Goal: Register for event/course

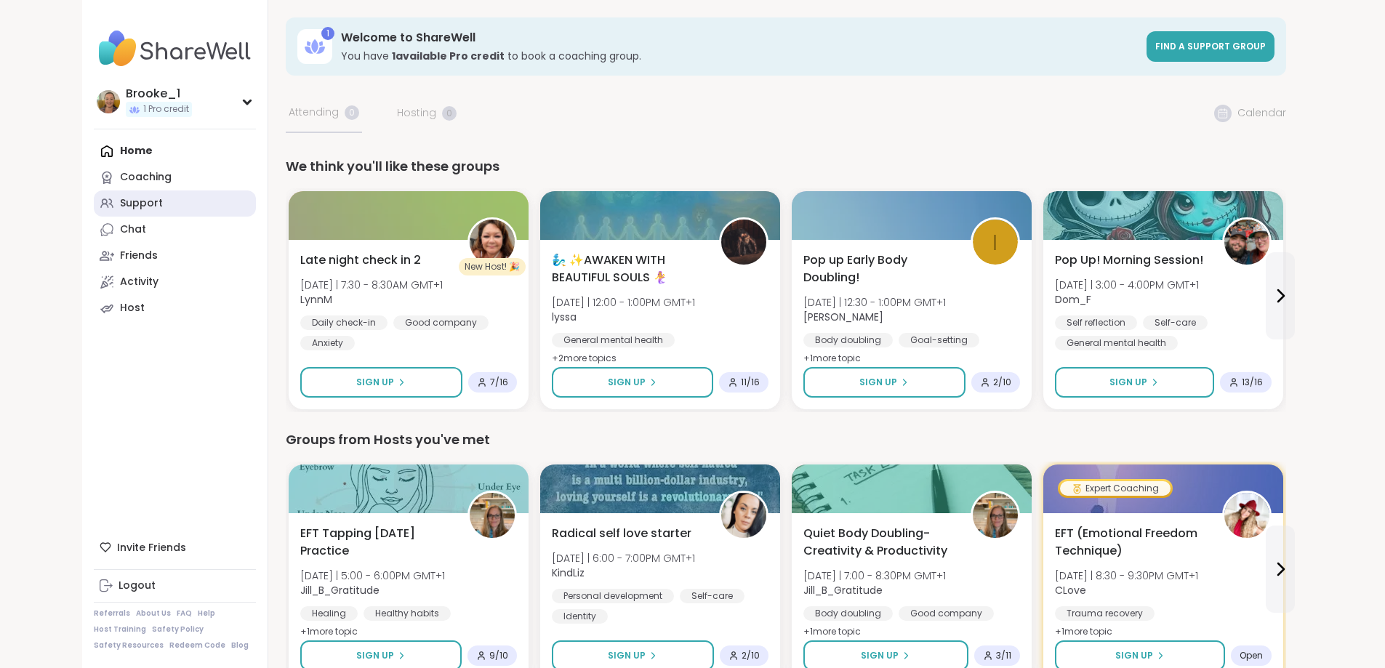
click at [120, 207] on div "Support" at bounding box center [141, 203] width 43 height 15
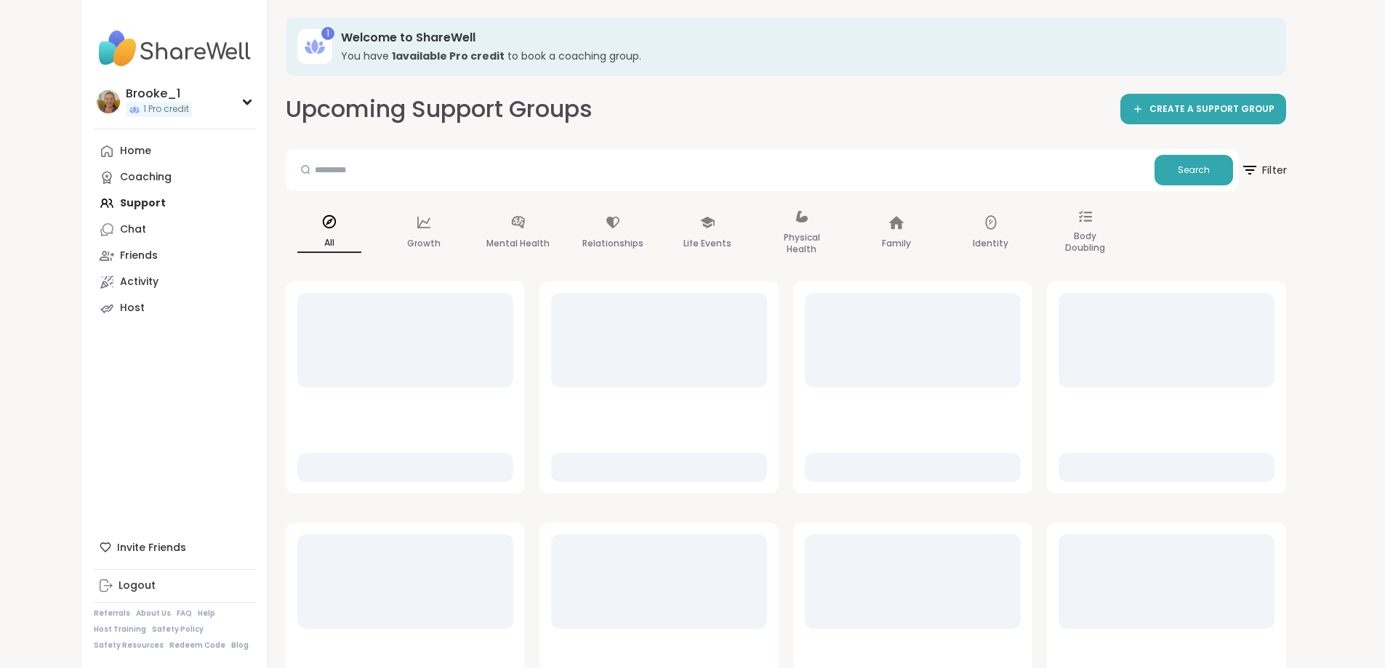
click at [1287, 169] on span "Filter" at bounding box center [1264, 170] width 47 height 36
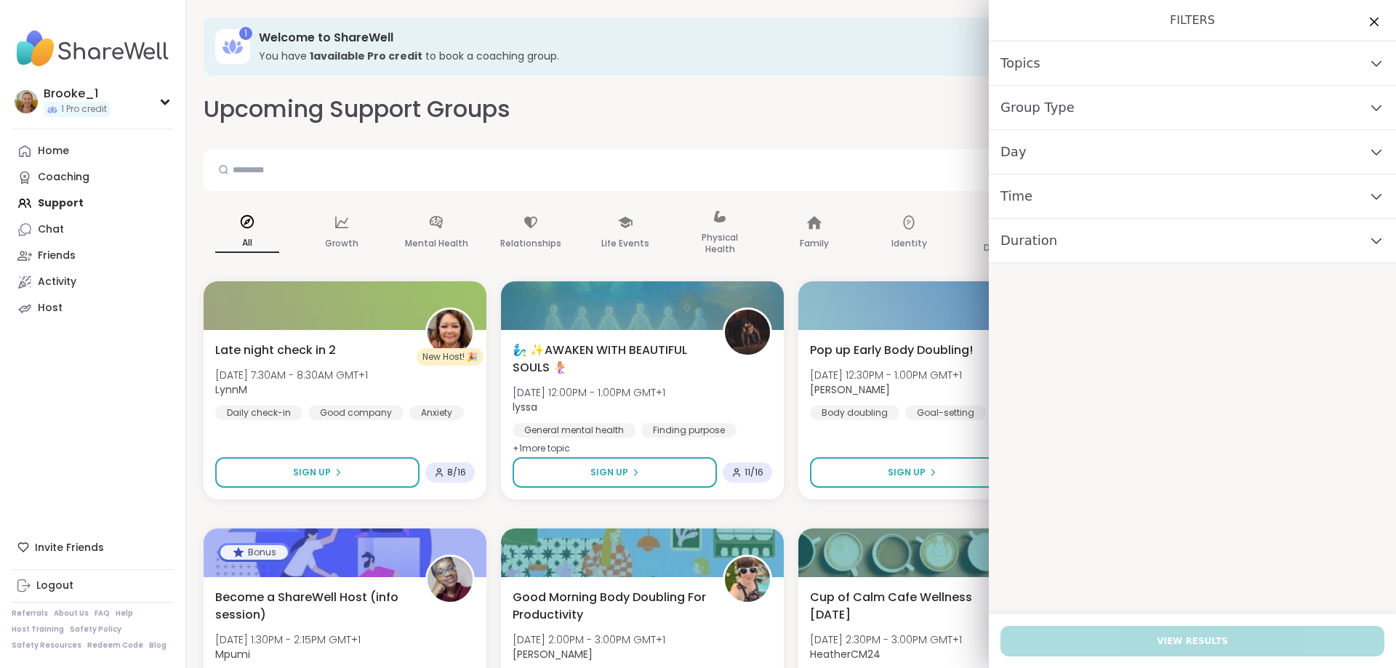
click at [1020, 149] on div "Day" at bounding box center [1192, 152] width 407 height 44
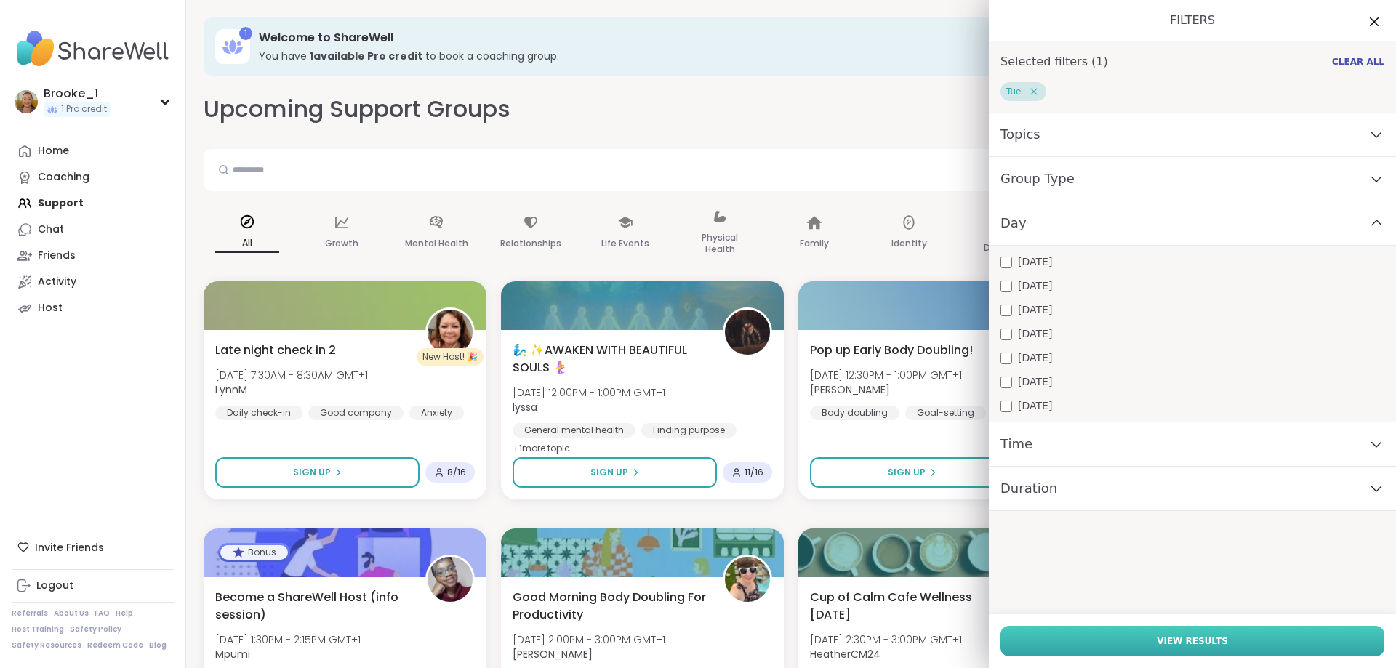
click at [1177, 638] on span "View Results" at bounding box center [1192, 641] width 71 height 13
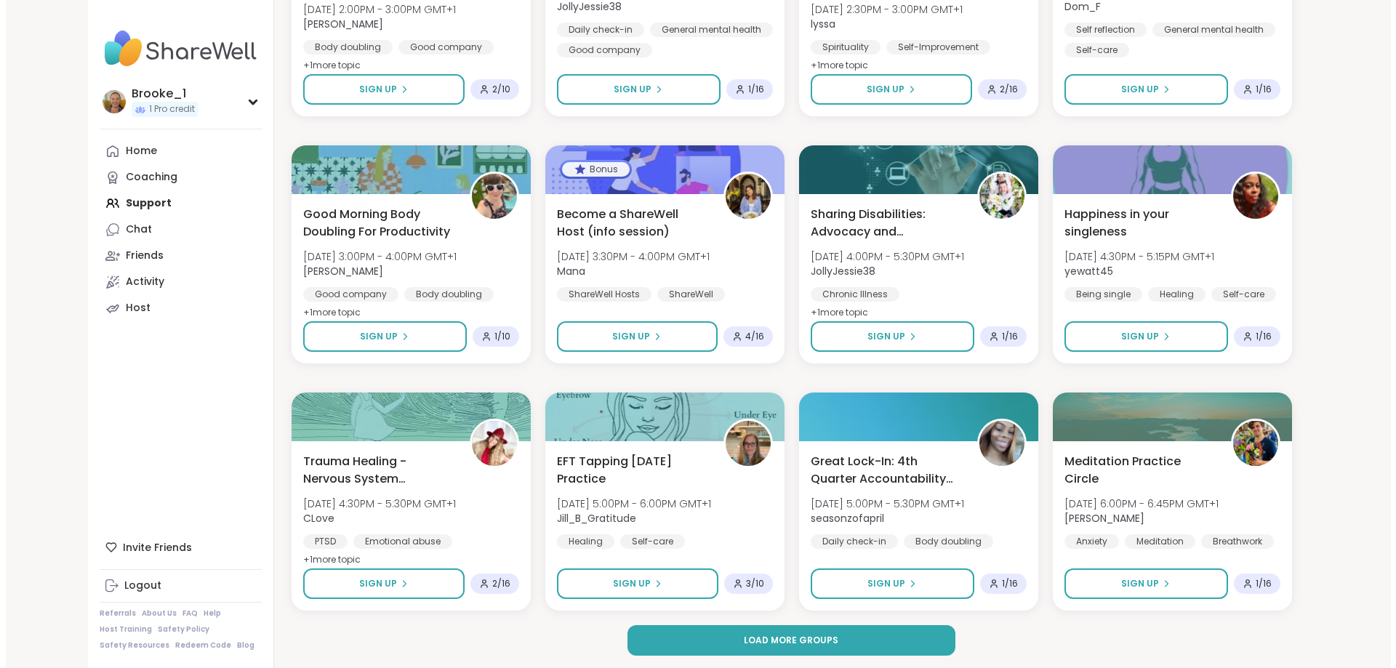
scroll to position [1899, 0]
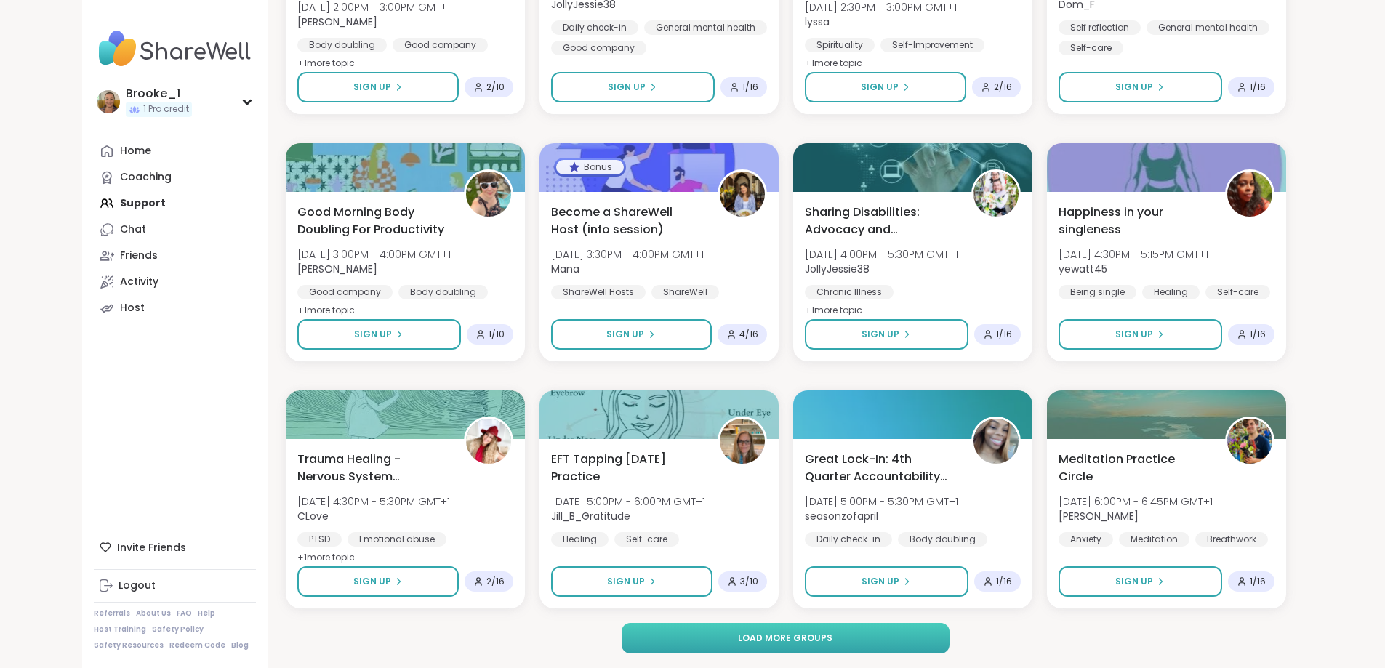
click at [770, 645] on button "Load more groups" at bounding box center [786, 638] width 328 height 31
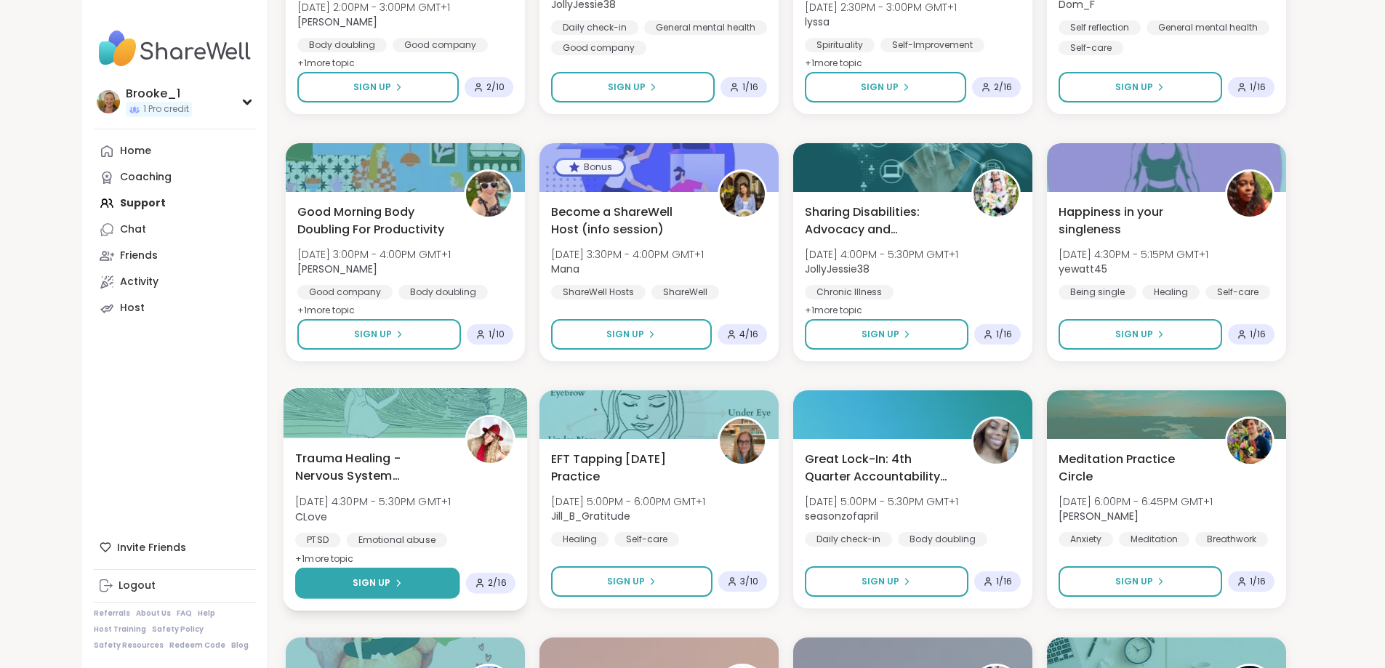
click at [352, 585] on span "Sign Up" at bounding box center [371, 583] width 39 height 13
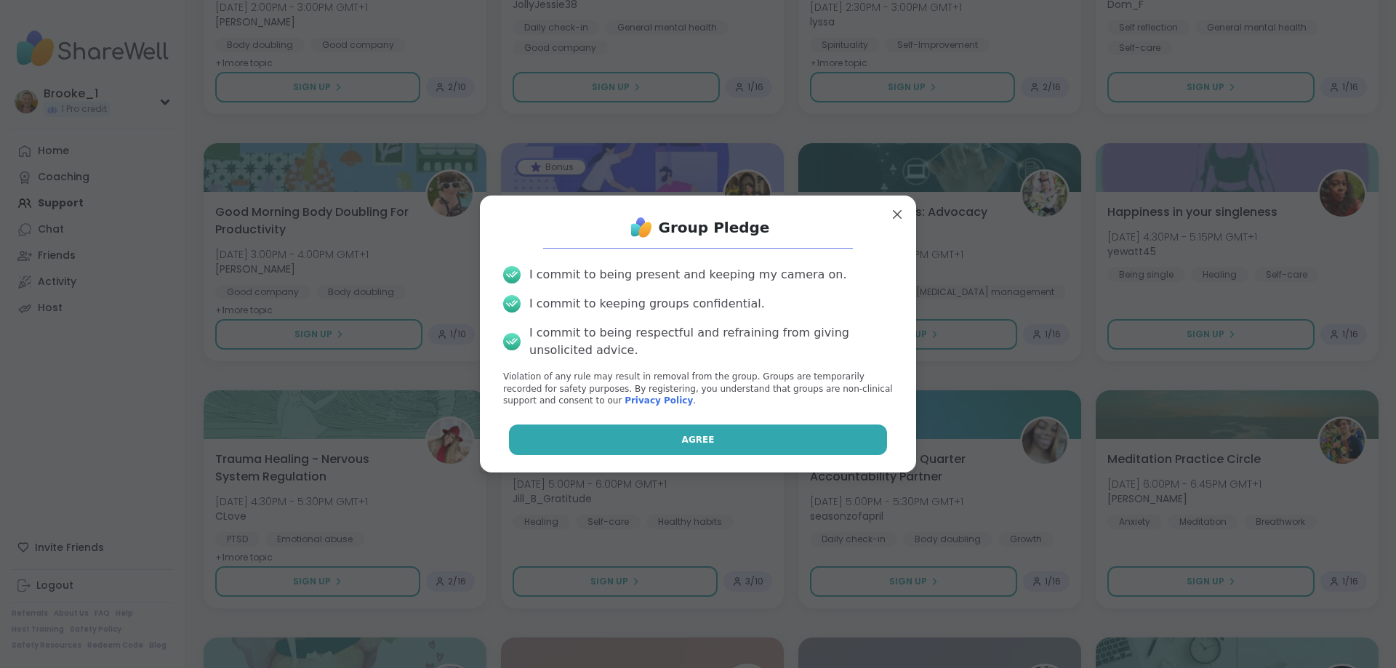
click at [702, 438] on button "Agree" at bounding box center [698, 440] width 379 height 31
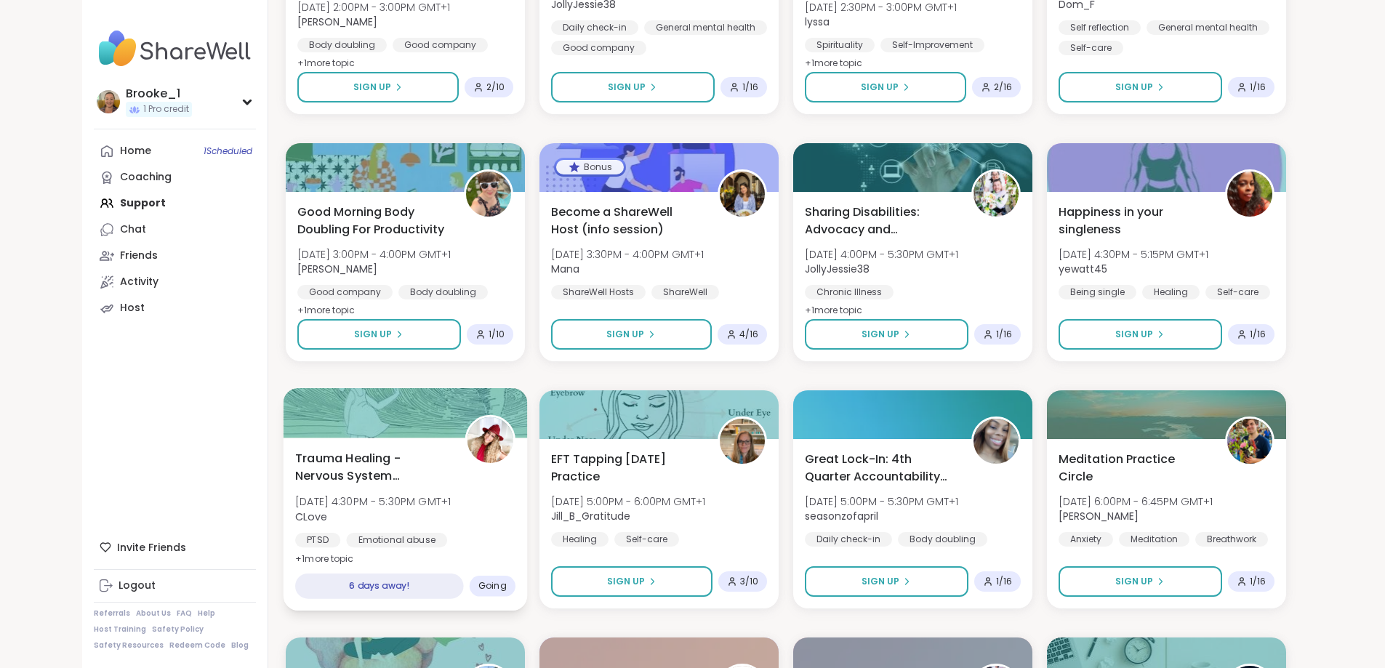
click at [394, 474] on span "Trauma Healing - Nervous System Regulation" at bounding box center [371, 467] width 153 height 36
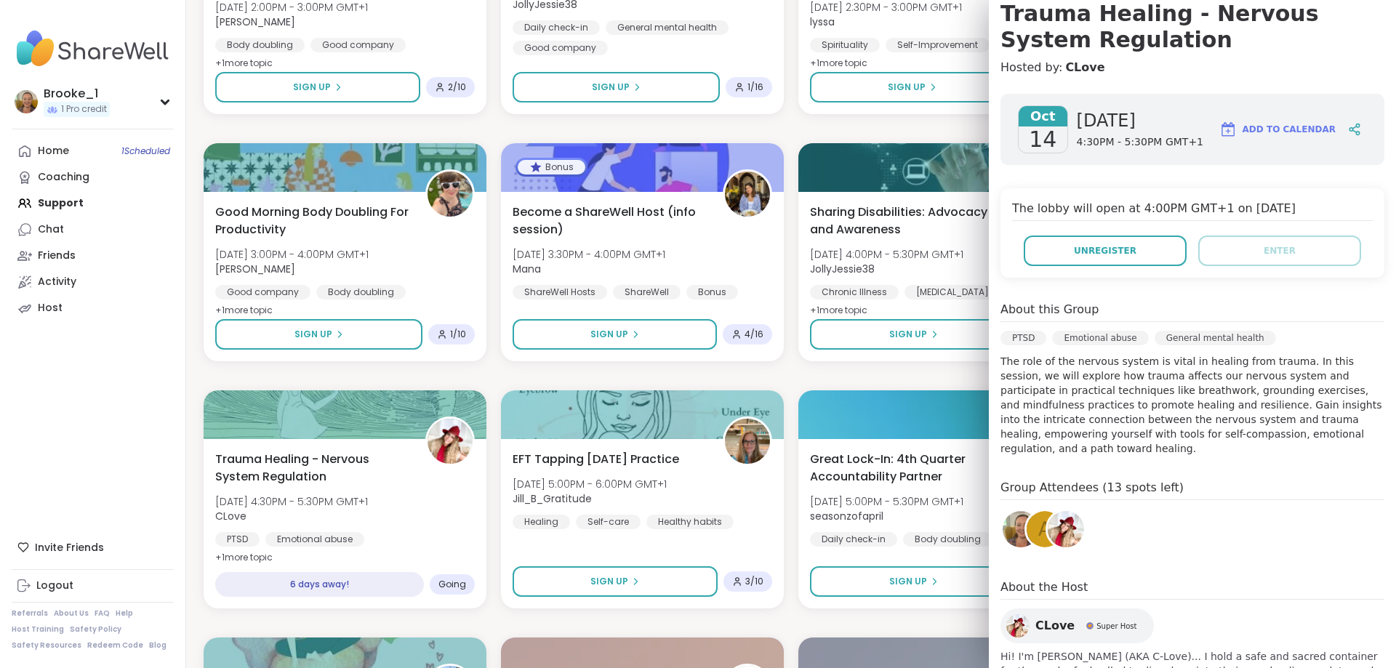
scroll to position [145, 0]
click at [1027, 517] on div "A" at bounding box center [1045, 528] width 36 height 36
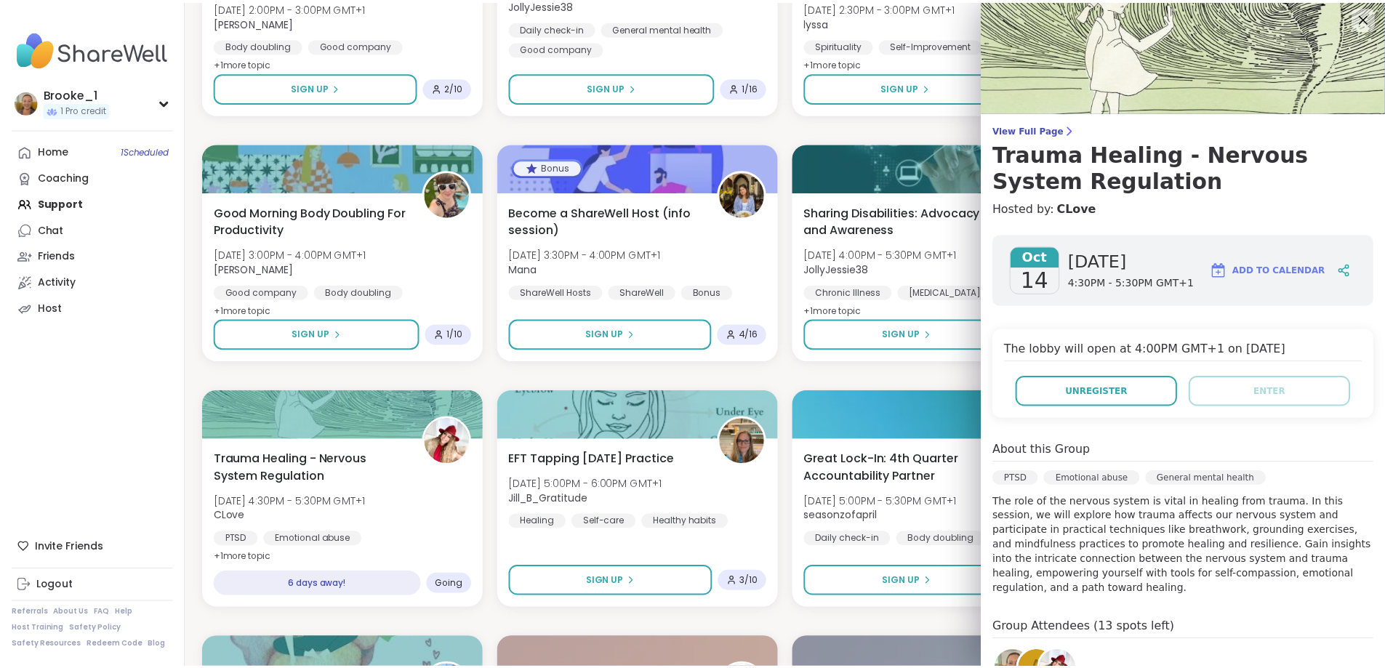
scroll to position [0, 0]
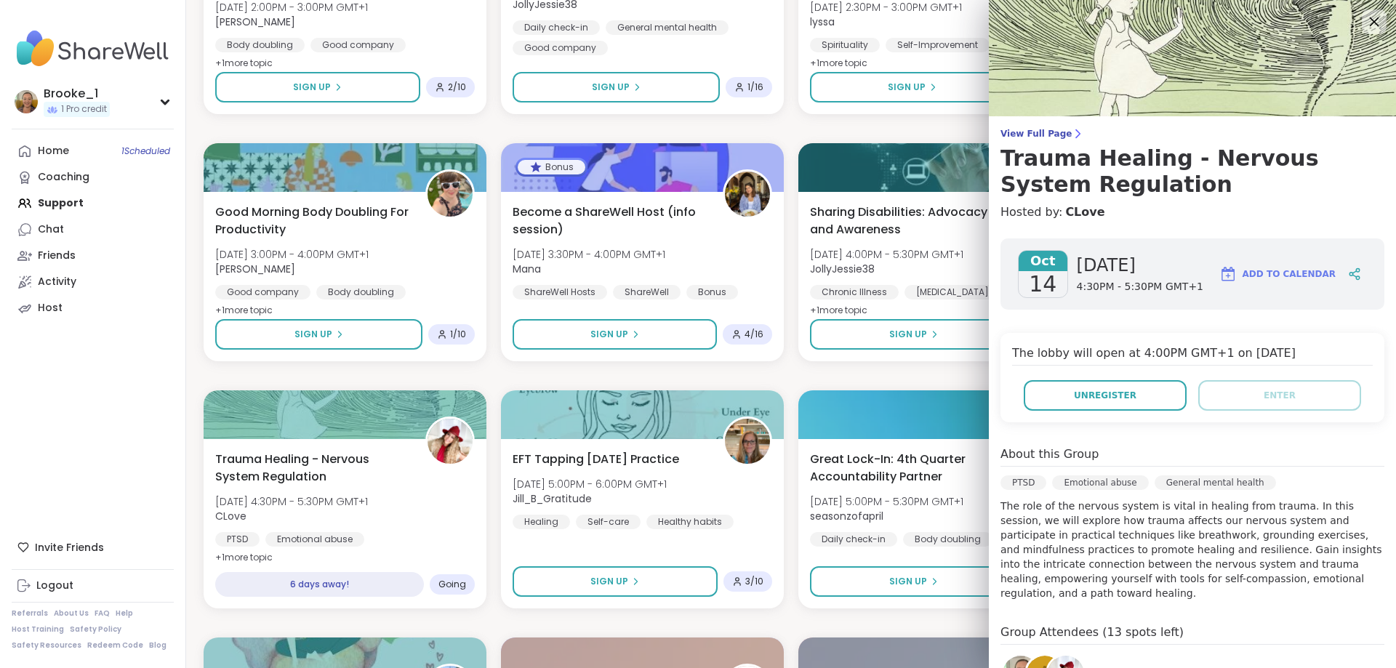
click at [1365, 16] on icon at bounding box center [1374, 21] width 18 height 18
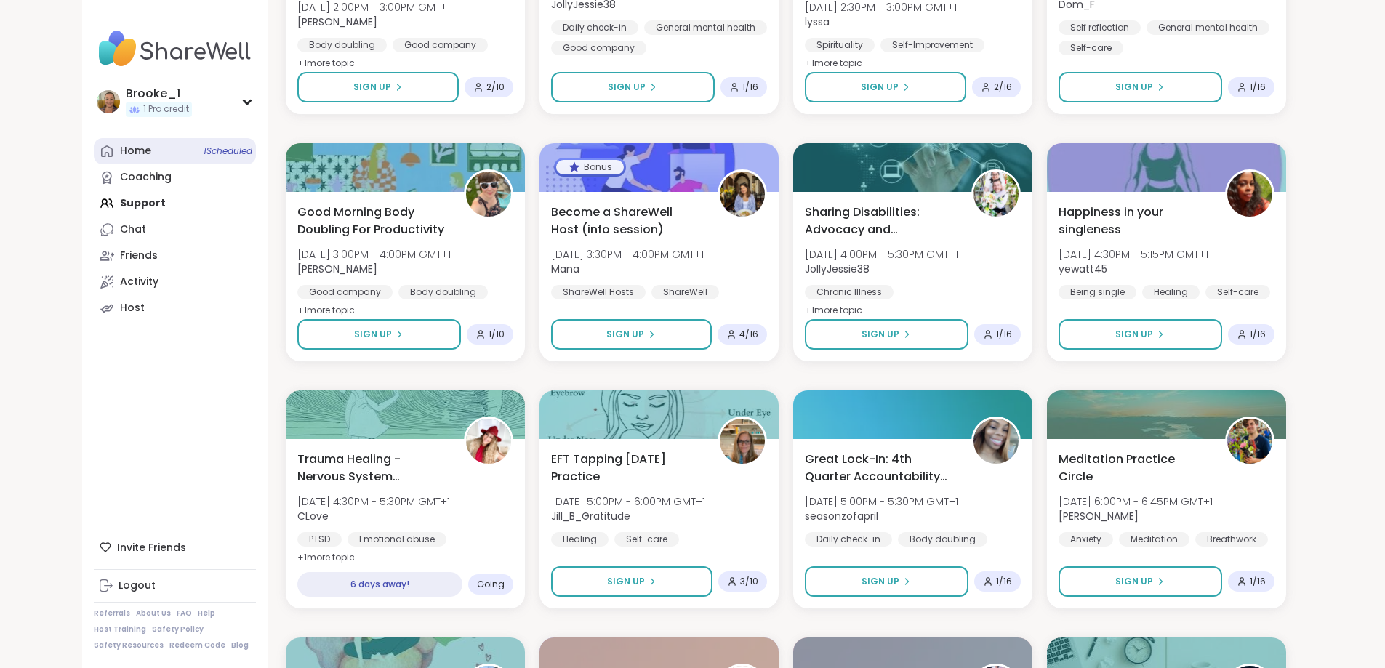
click at [94, 146] on link "Home 1 Scheduled" at bounding box center [175, 151] width 162 height 26
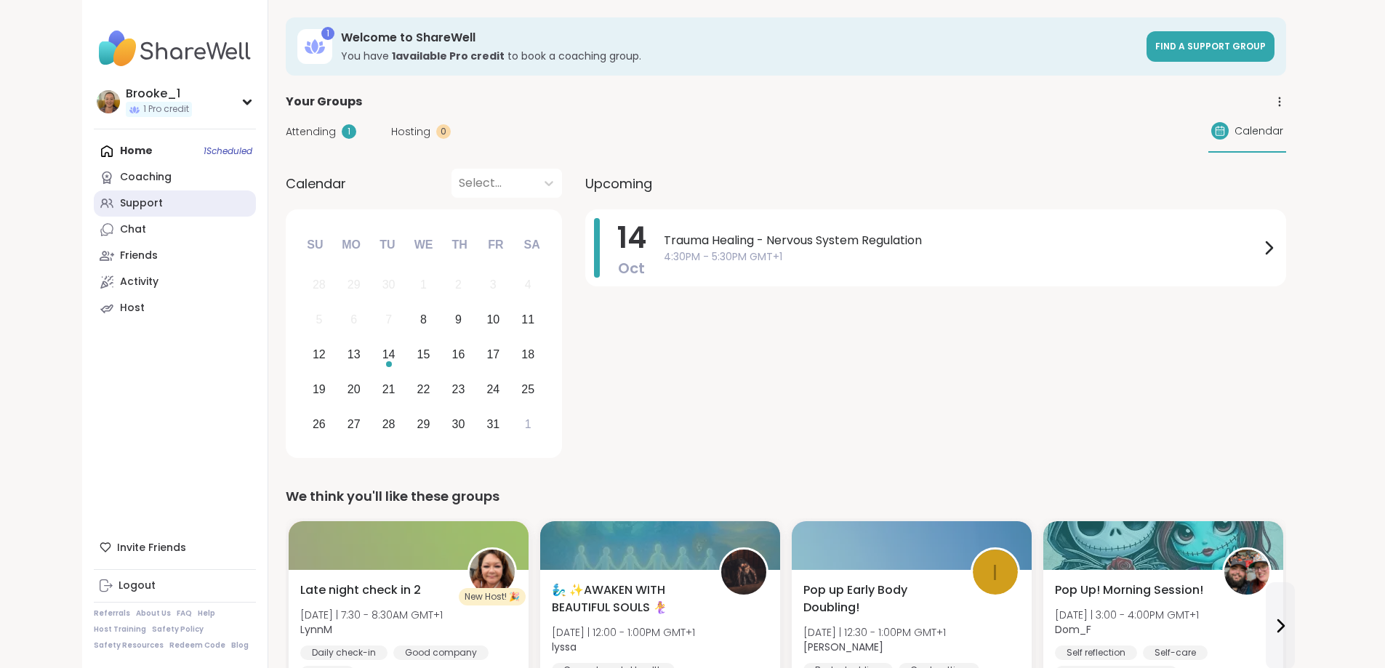
click at [120, 202] on div "Support" at bounding box center [141, 203] width 43 height 15
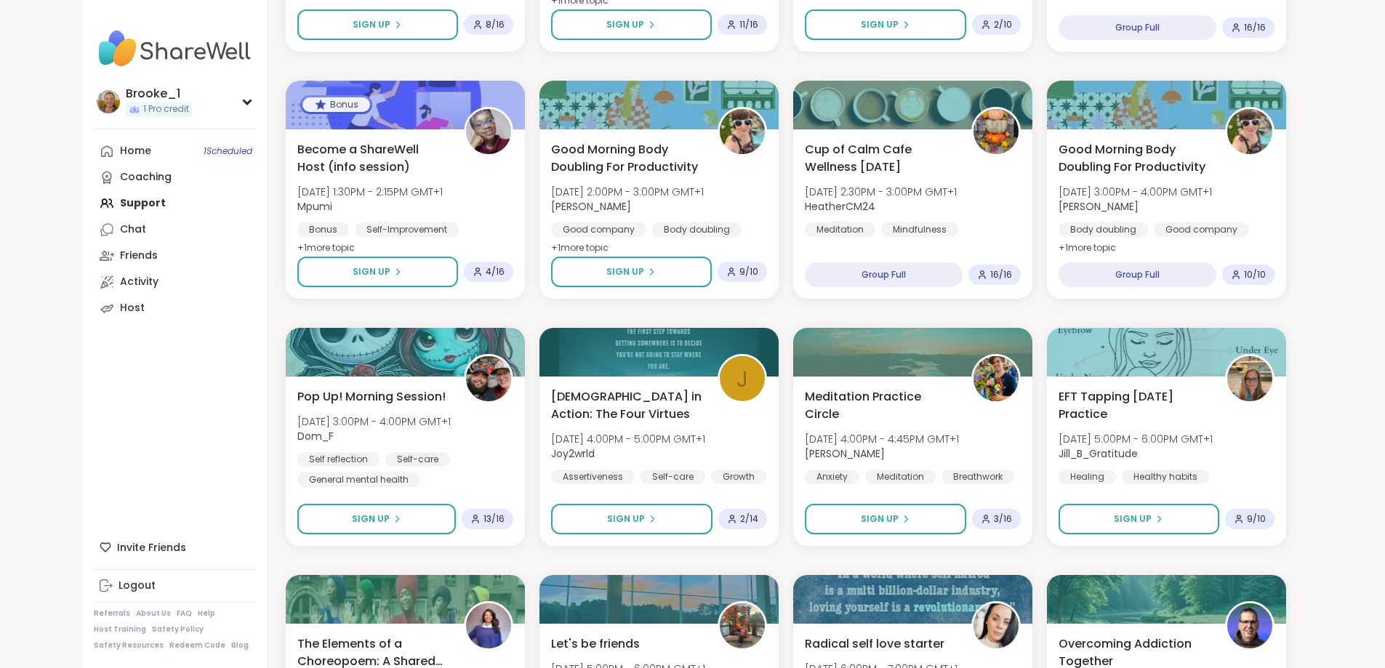
scroll to position [582, 0]
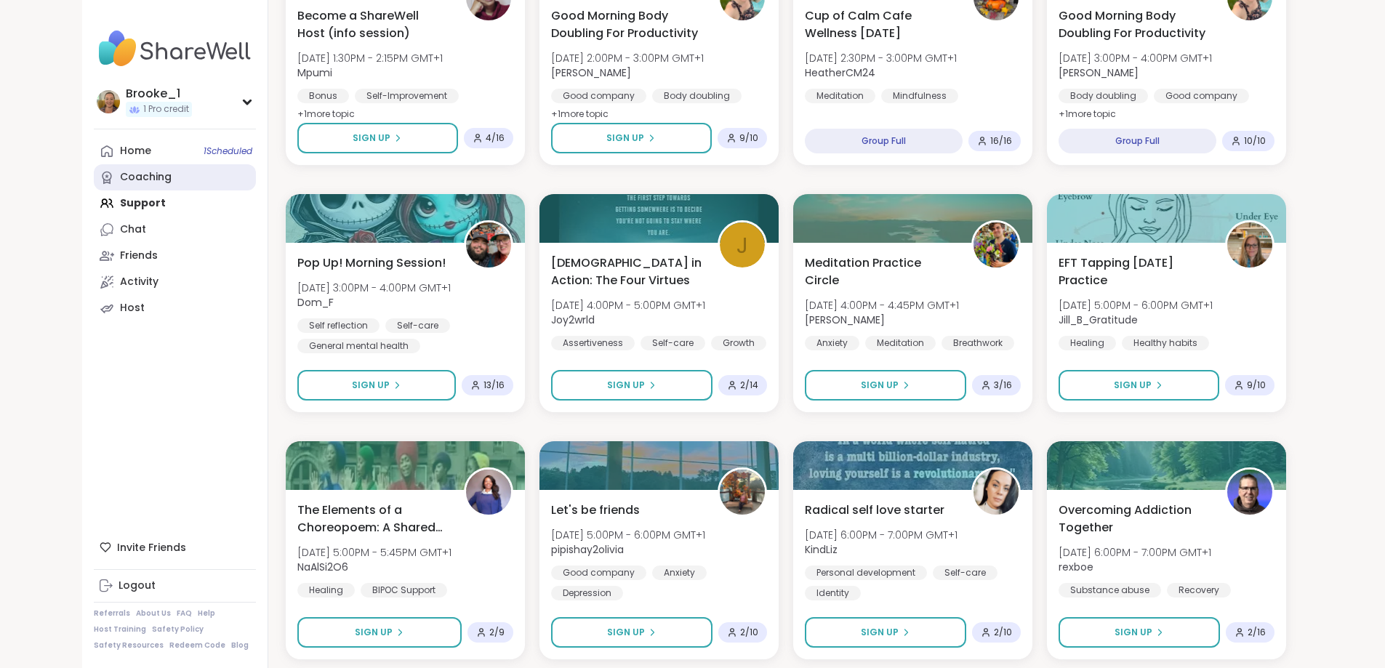
click at [120, 179] on div "Coaching" at bounding box center [146, 177] width 52 height 15
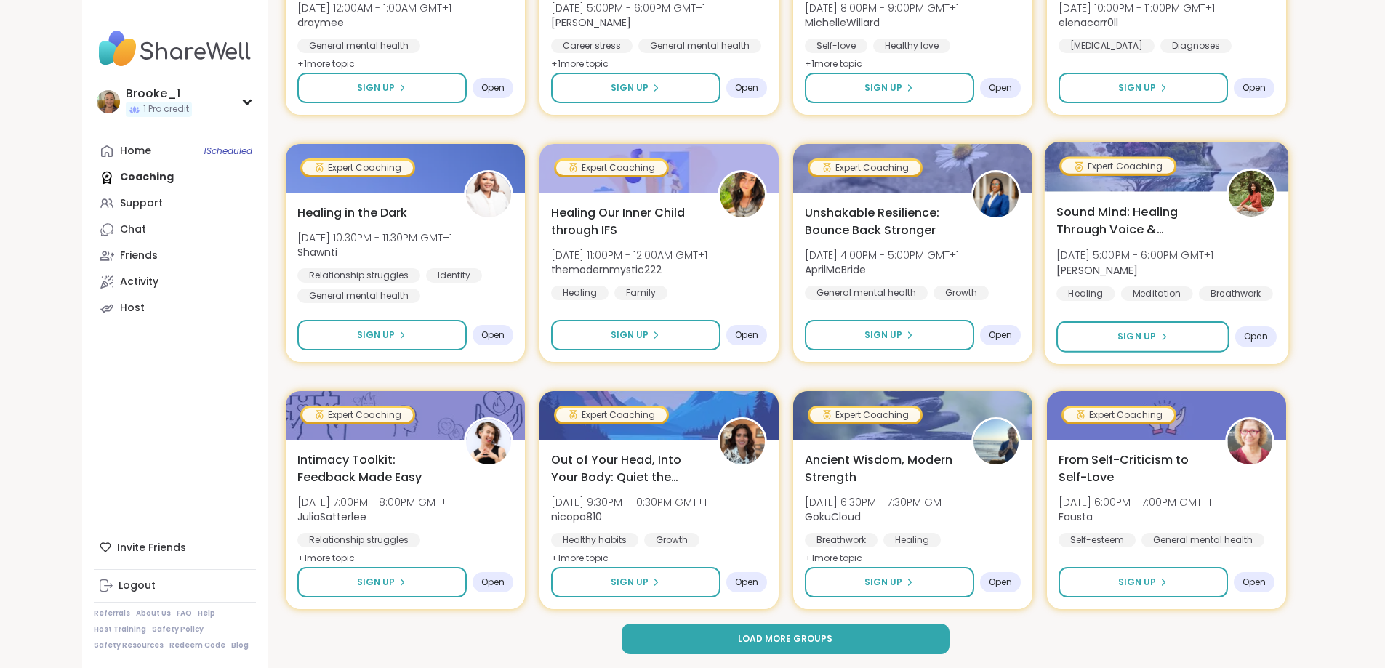
scroll to position [1895, 0]
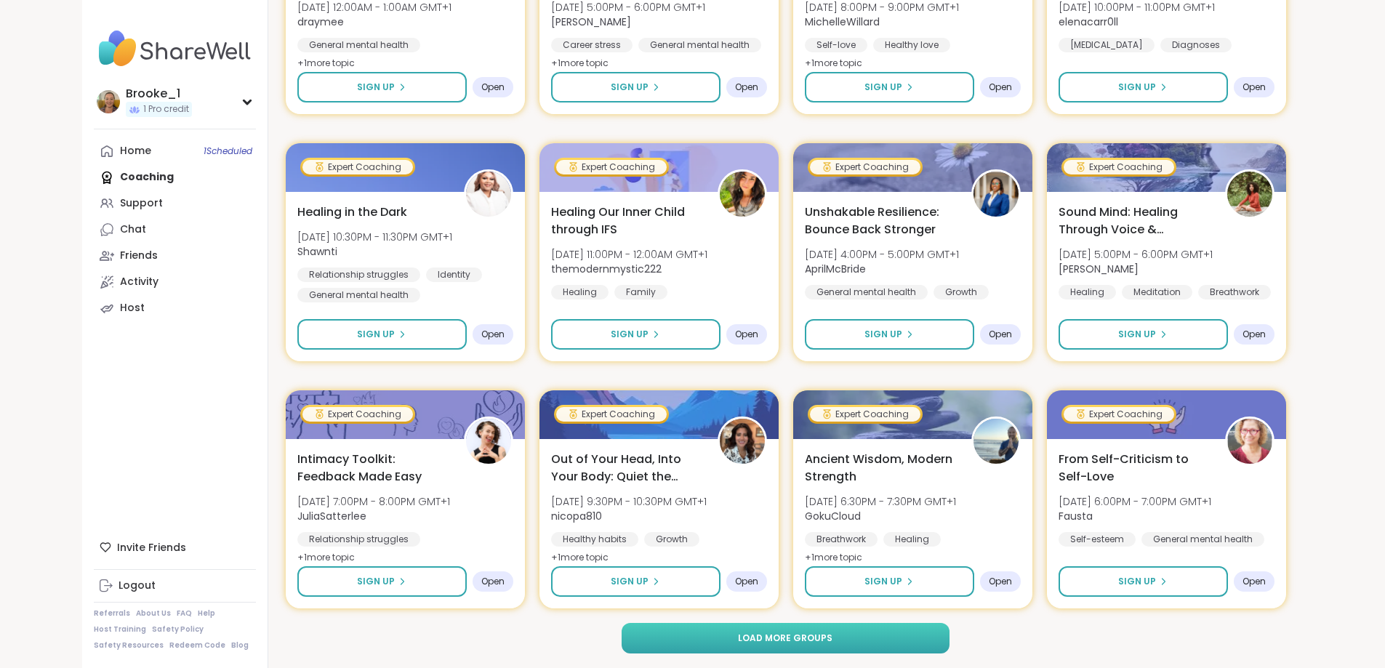
click at [771, 639] on span "Load more groups" at bounding box center [785, 638] width 95 height 13
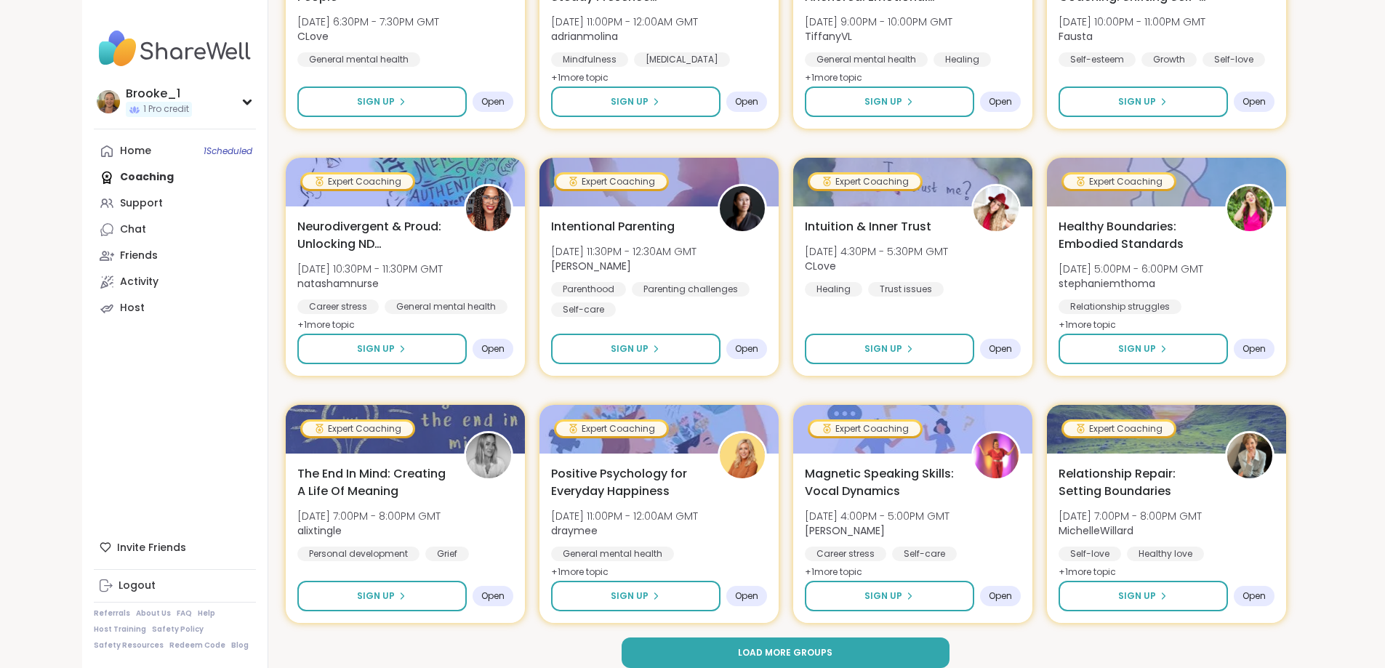
scroll to position [4120, 0]
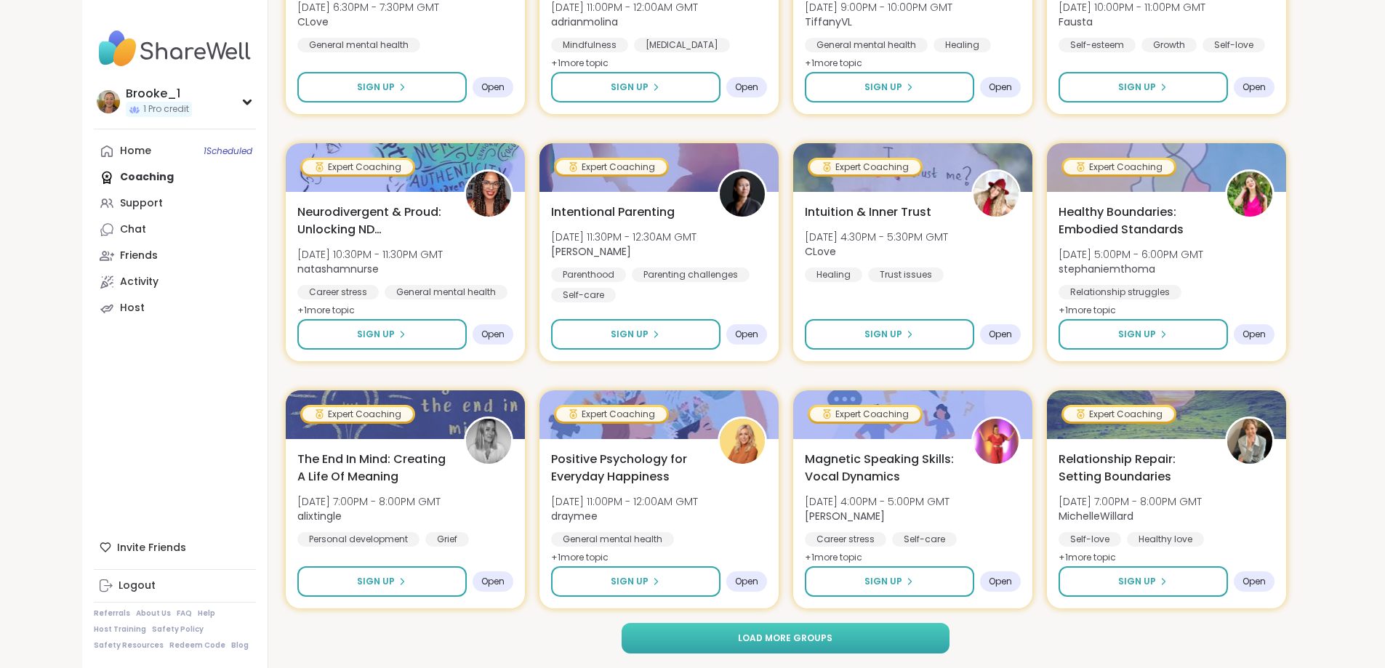
click at [813, 646] on button "Load more groups" at bounding box center [786, 638] width 328 height 31
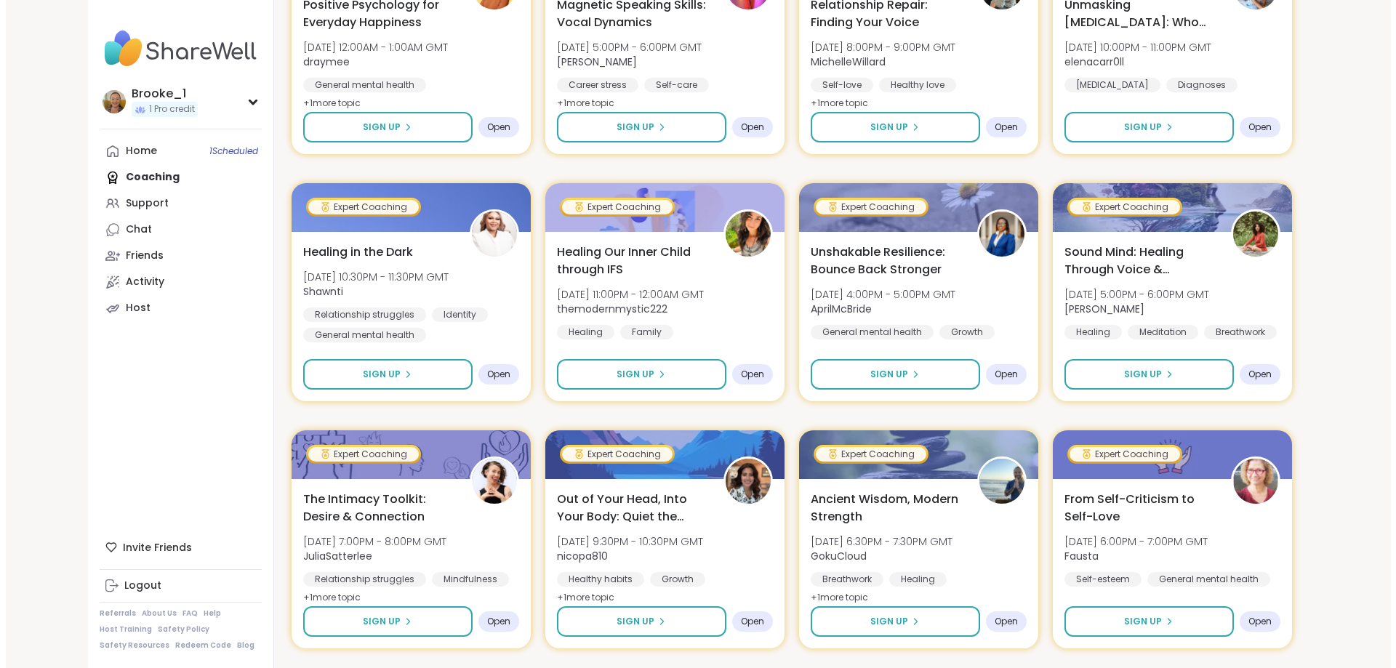
scroll to position [6083, 0]
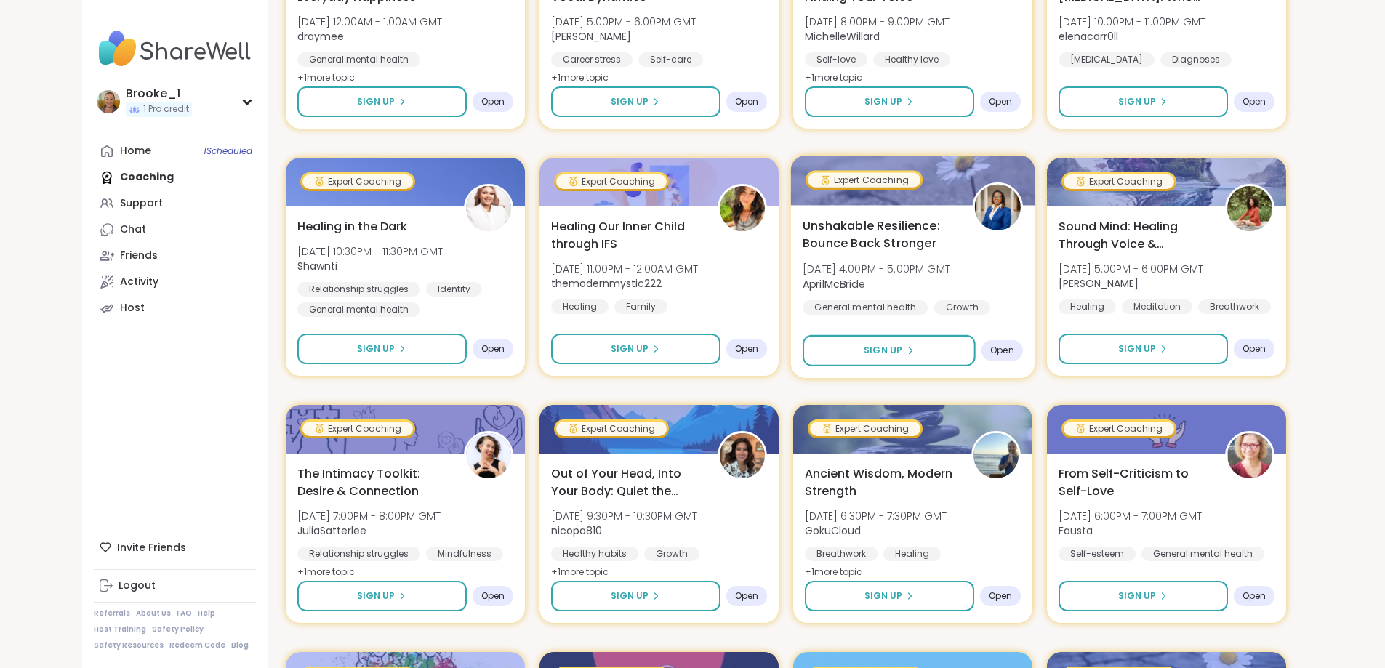
click at [1023, 263] on div "Unshakable Resilience: Bounce Back Stronger [DATE] 4:00PM - 5:00PM GMT AprilMcB…" at bounding box center [913, 266] width 220 height 98
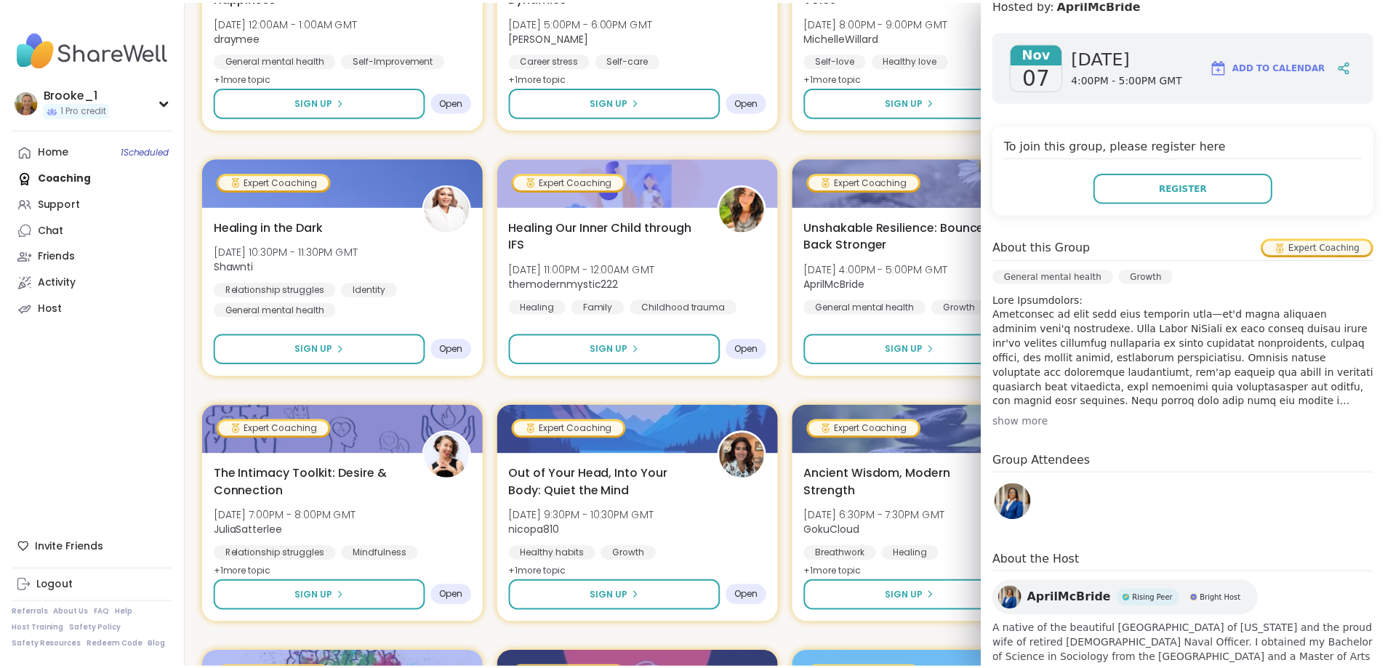
scroll to position [0, 0]
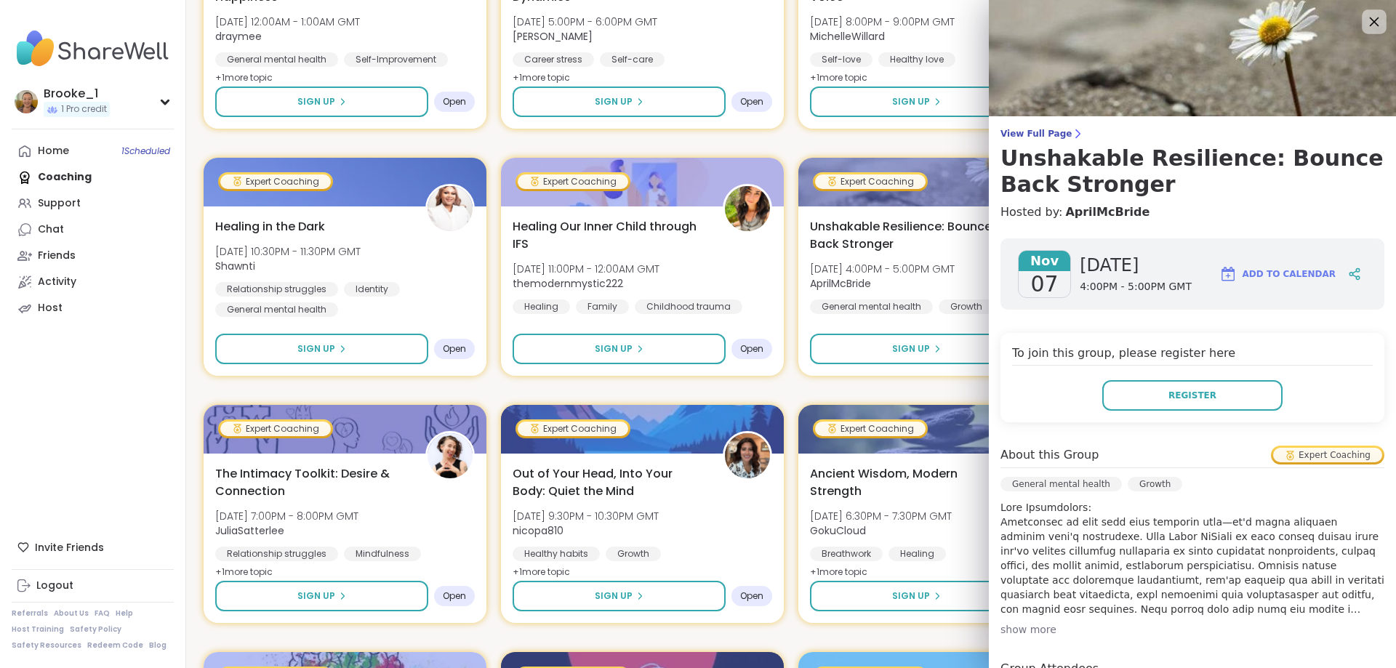
click at [1365, 22] on icon at bounding box center [1374, 21] width 18 height 18
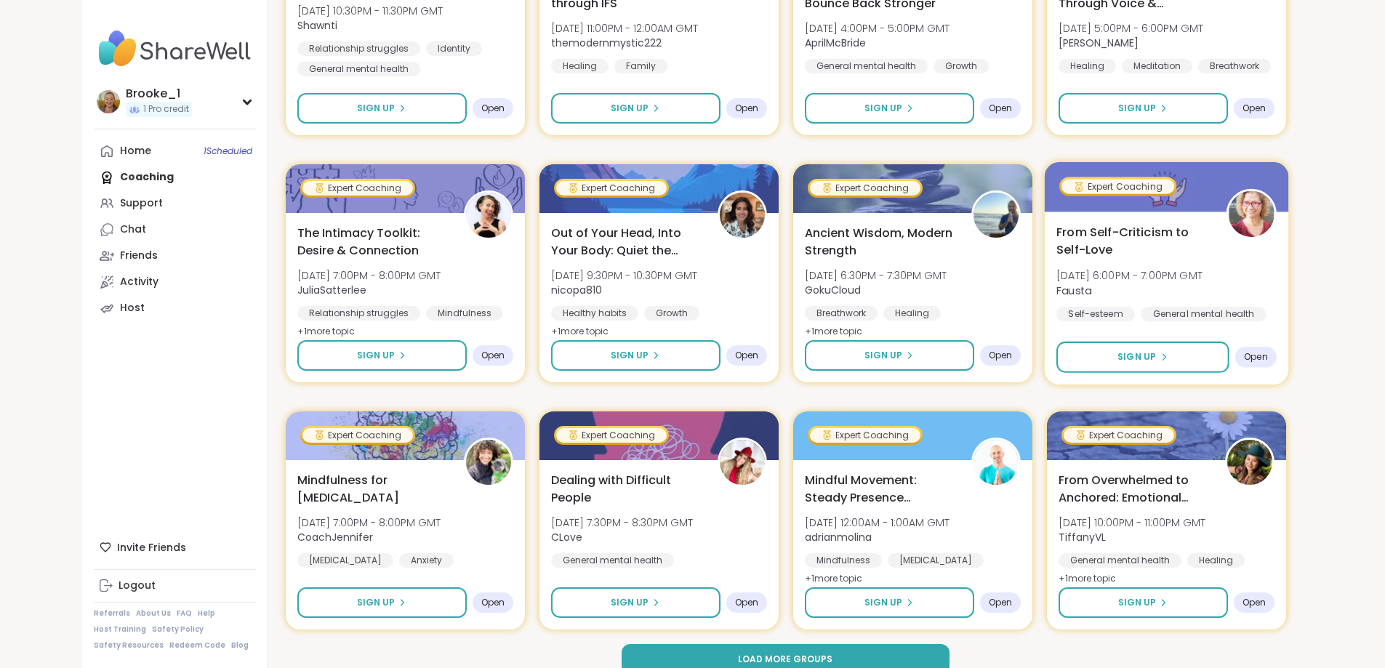
scroll to position [6345, 0]
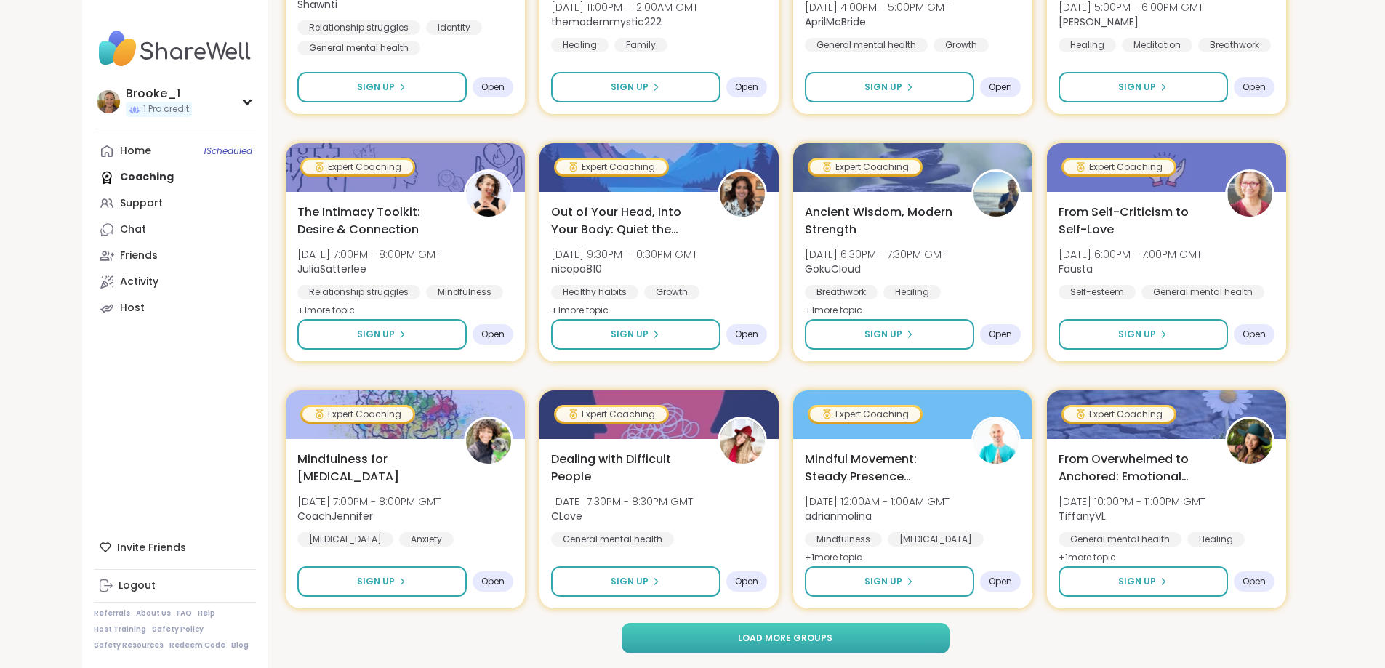
click at [725, 631] on button "Load more groups" at bounding box center [786, 638] width 328 height 31
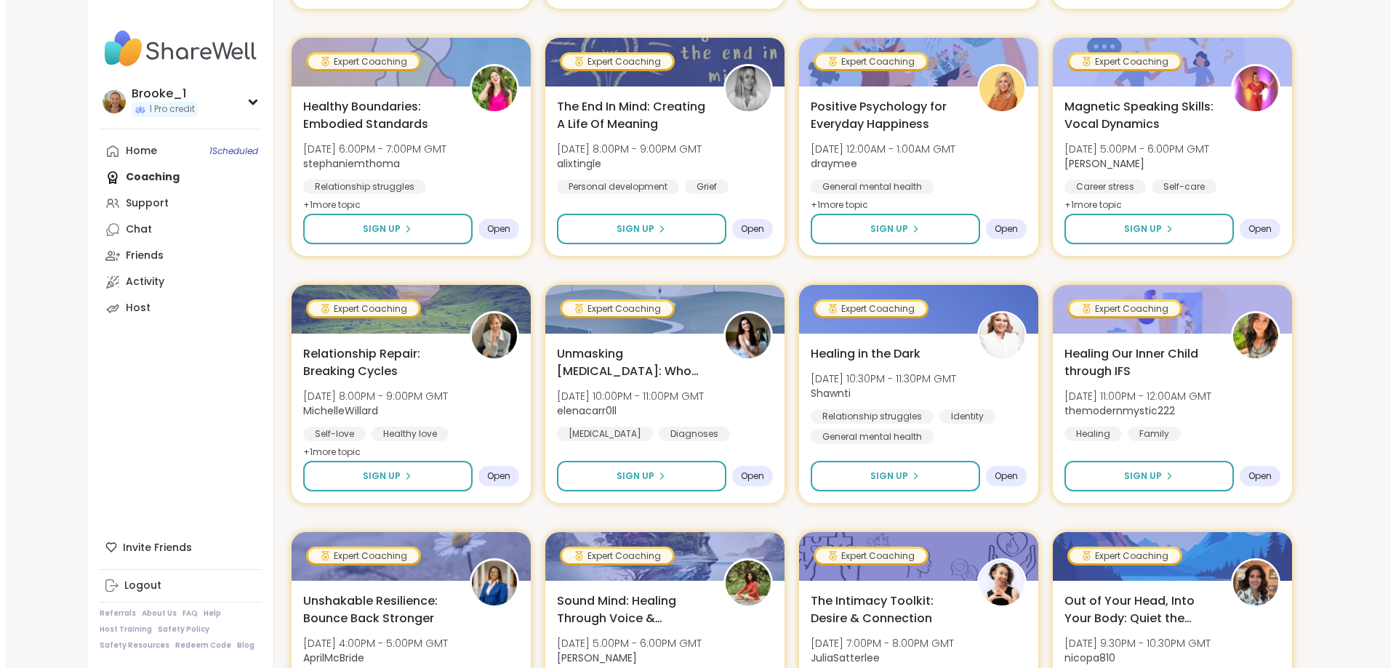
scroll to position [7218, 0]
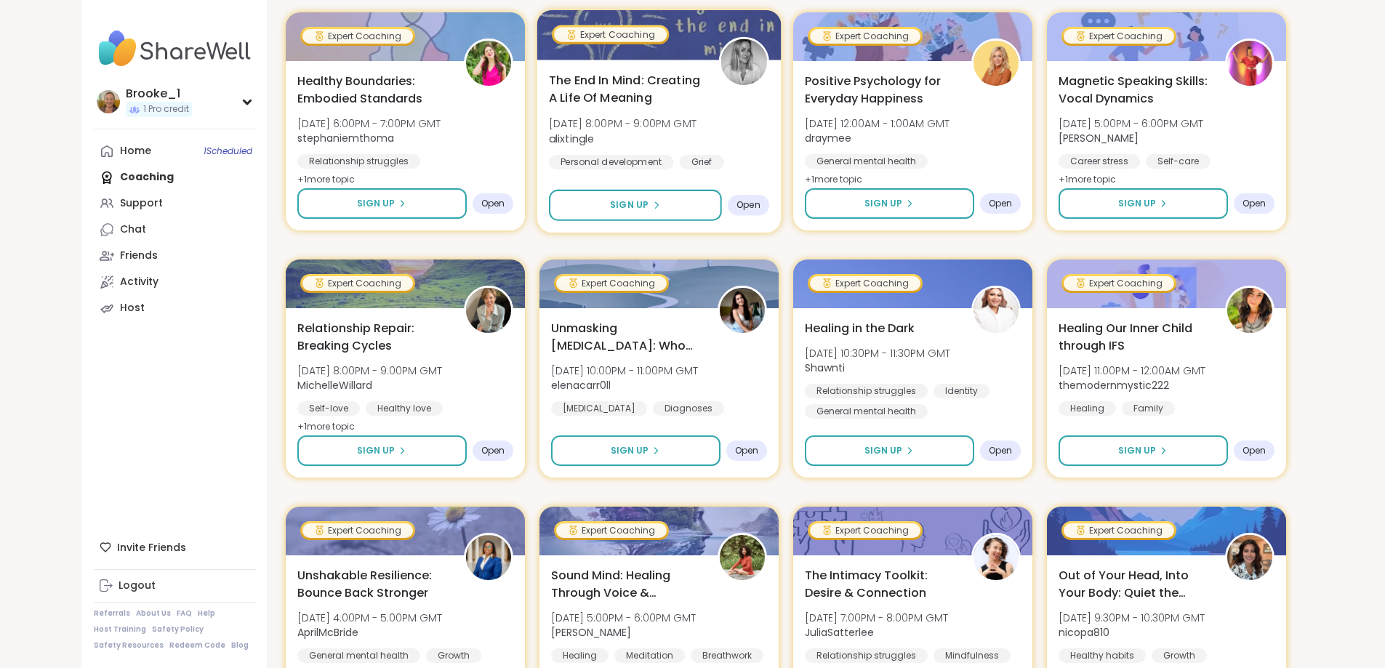
click at [706, 110] on div "The End In Mind: Creating A Life Of Meaning [DATE] 8:00PM - 9:00PM GMT alixting…" at bounding box center [659, 130] width 220 height 119
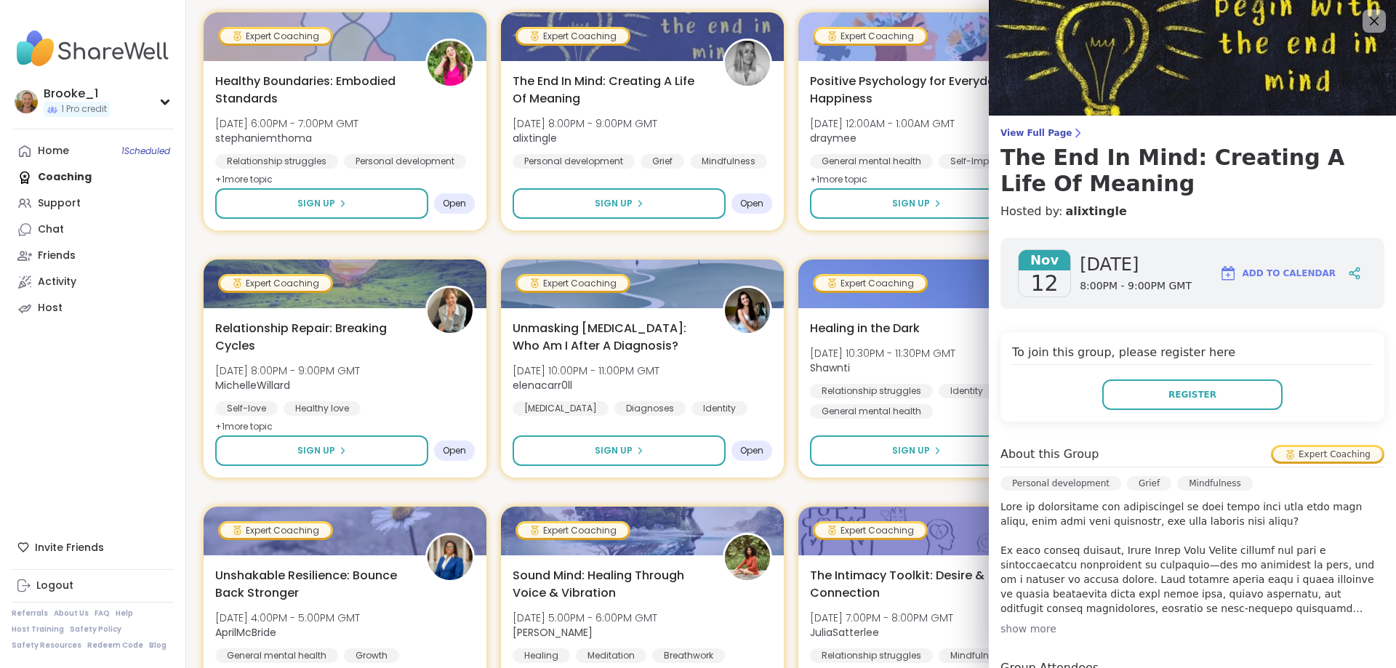
scroll to position [0, 0]
click at [1362, 9] on div at bounding box center [1374, 21] width 25 height 25
click at [1365, 18] on icon at bounding box center [1374, 21] width 18 height 18
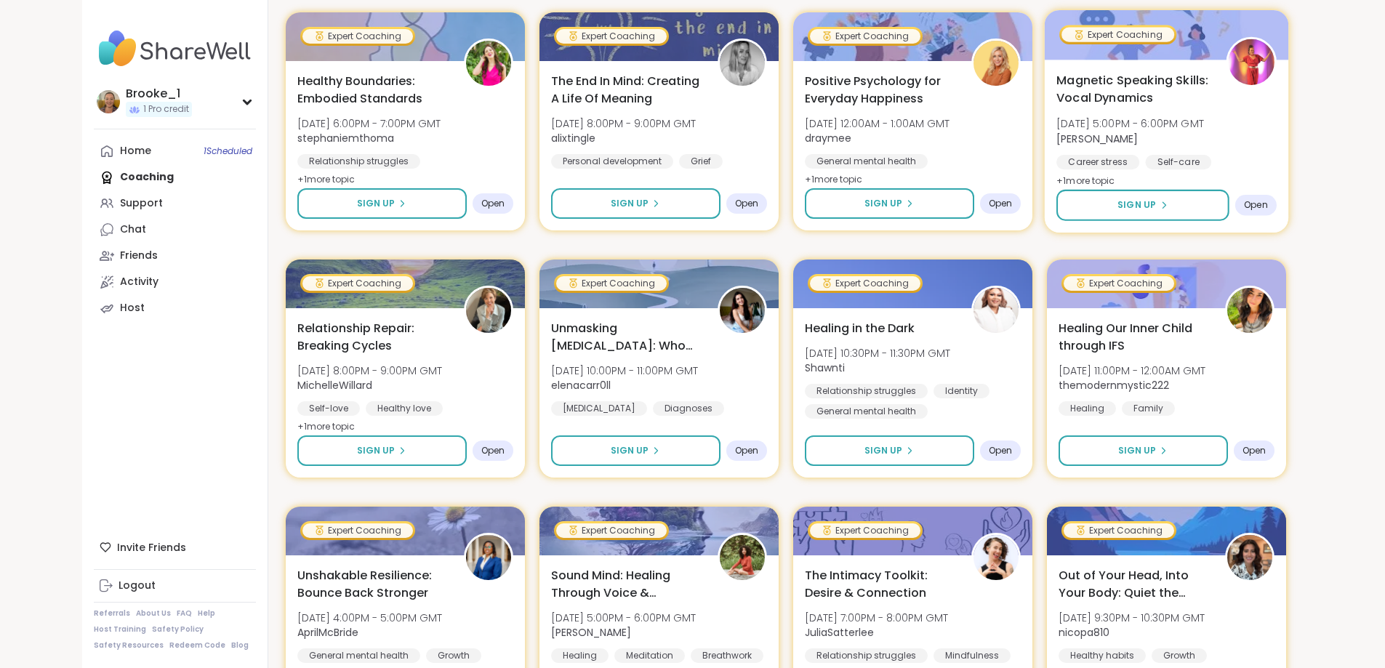
click at [1204, 123] on span "[DATE] 5:00PM - 6:00PM GMT" at bounding box center [1131, 123] width 148 height 15
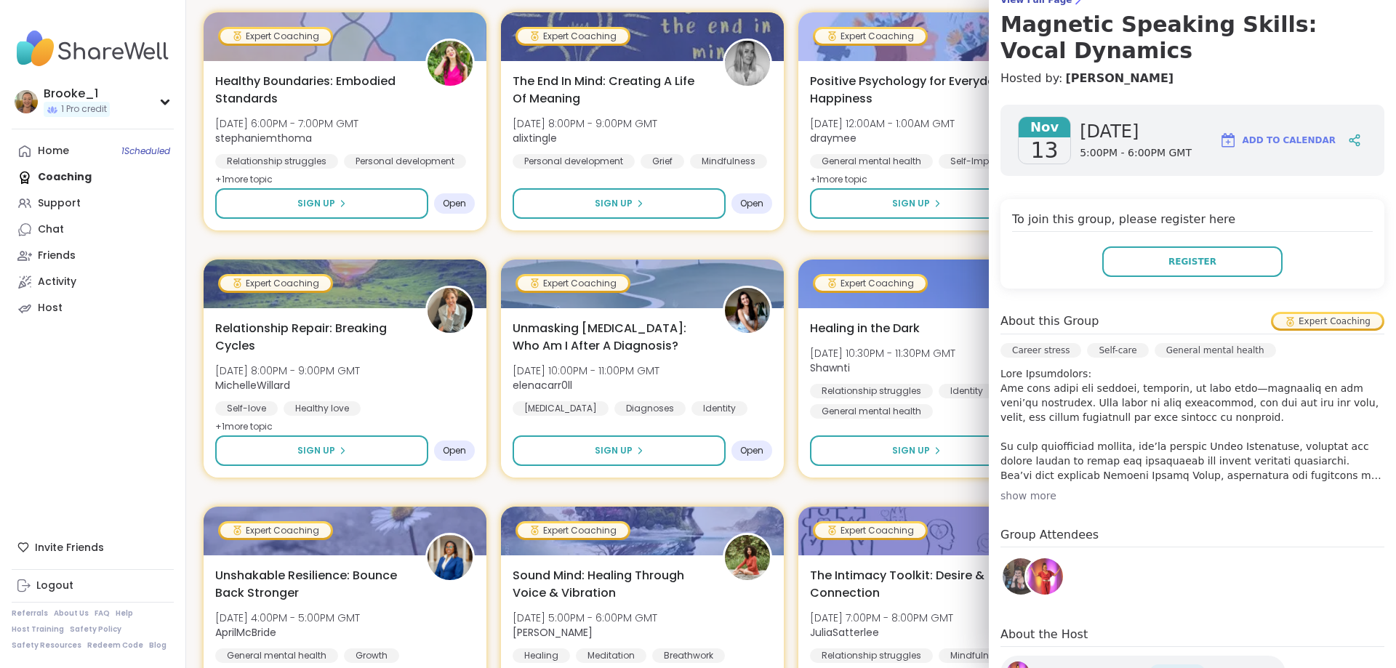
scroll to position [218, 0]
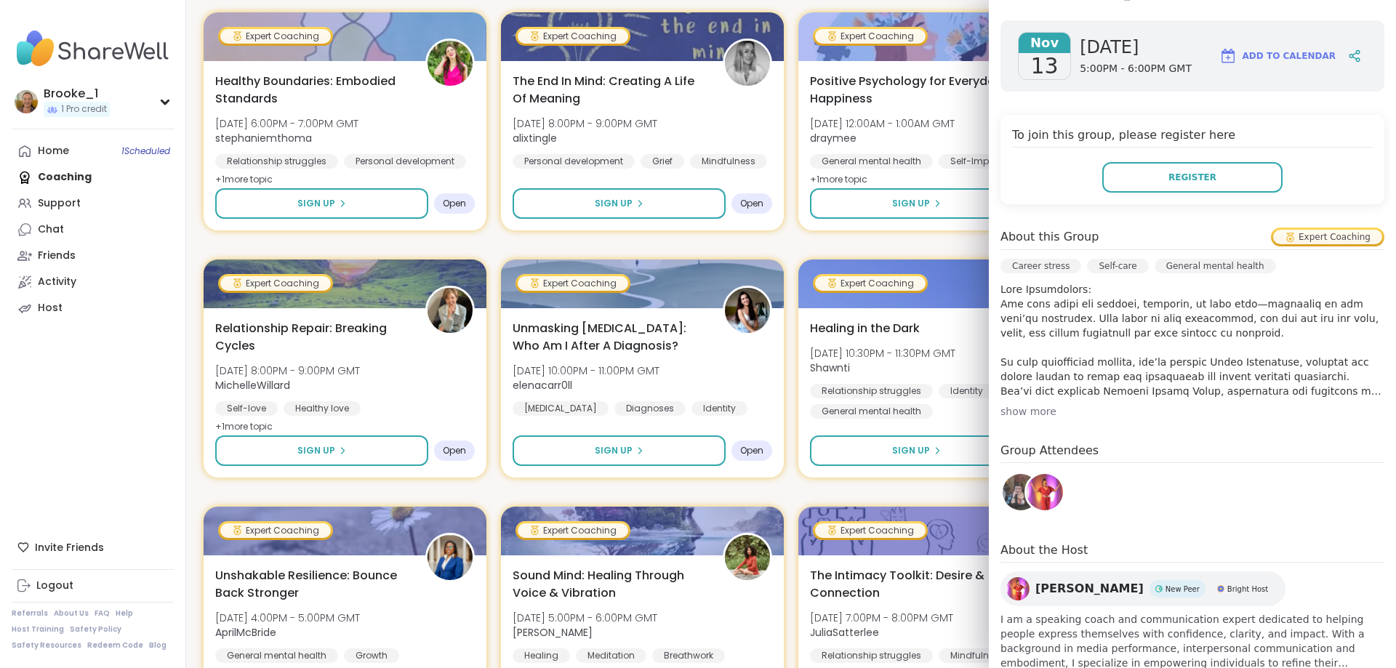
click at [1001, 414] on div "show more" at bounding box center [1193, 411] width 384 height 15
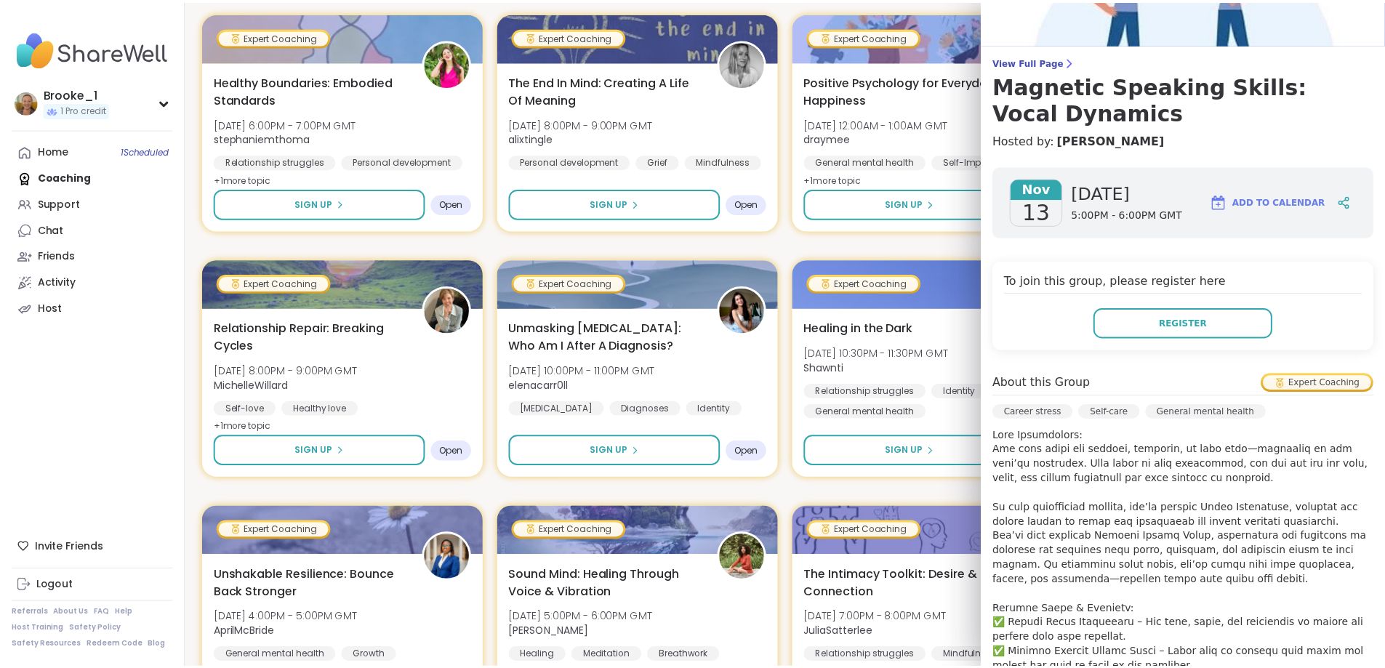
scroll to position [0, 0]
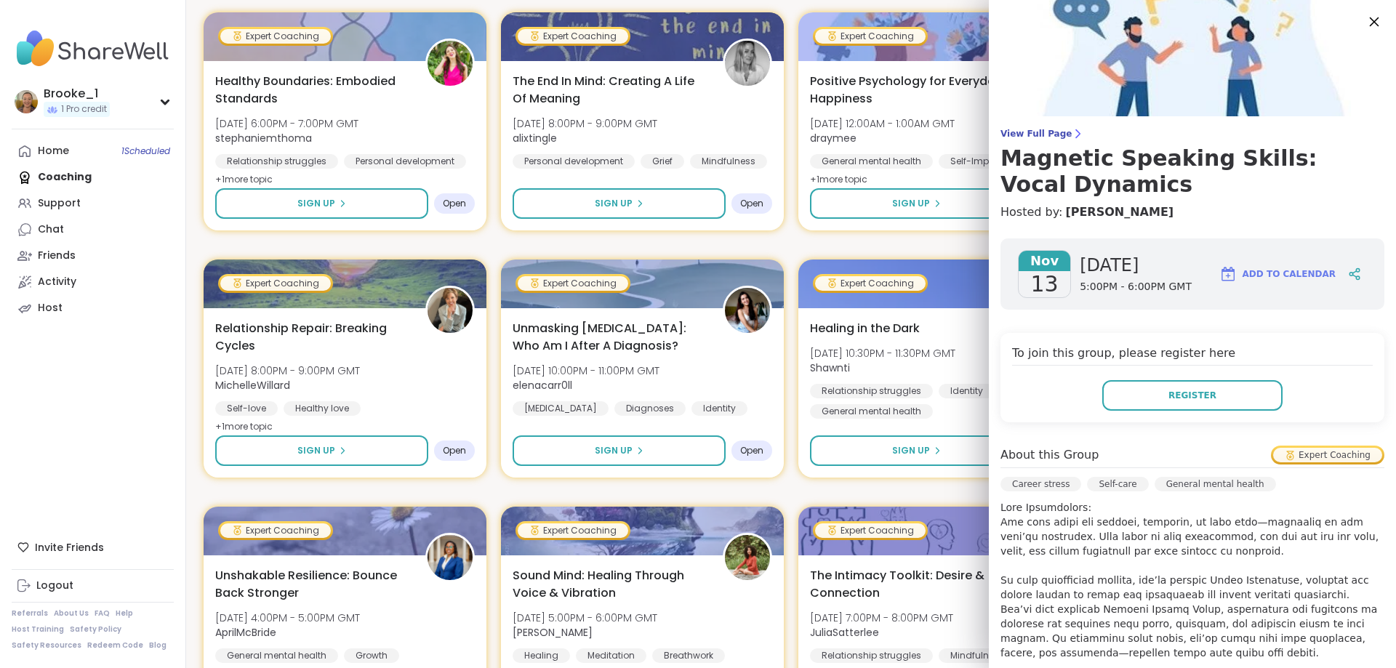
click at [1365, 19] on icon at bounding box center [1374, 21] width 18 height 18
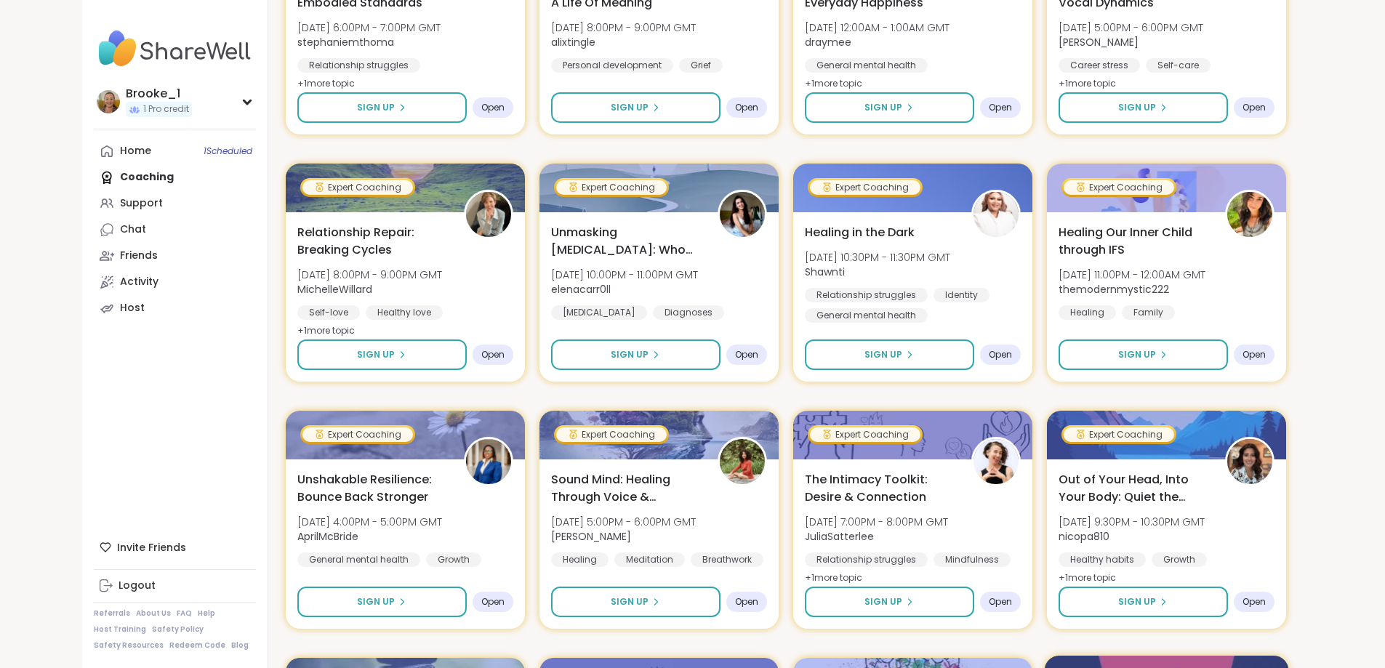
scroll to position [7218, 0]
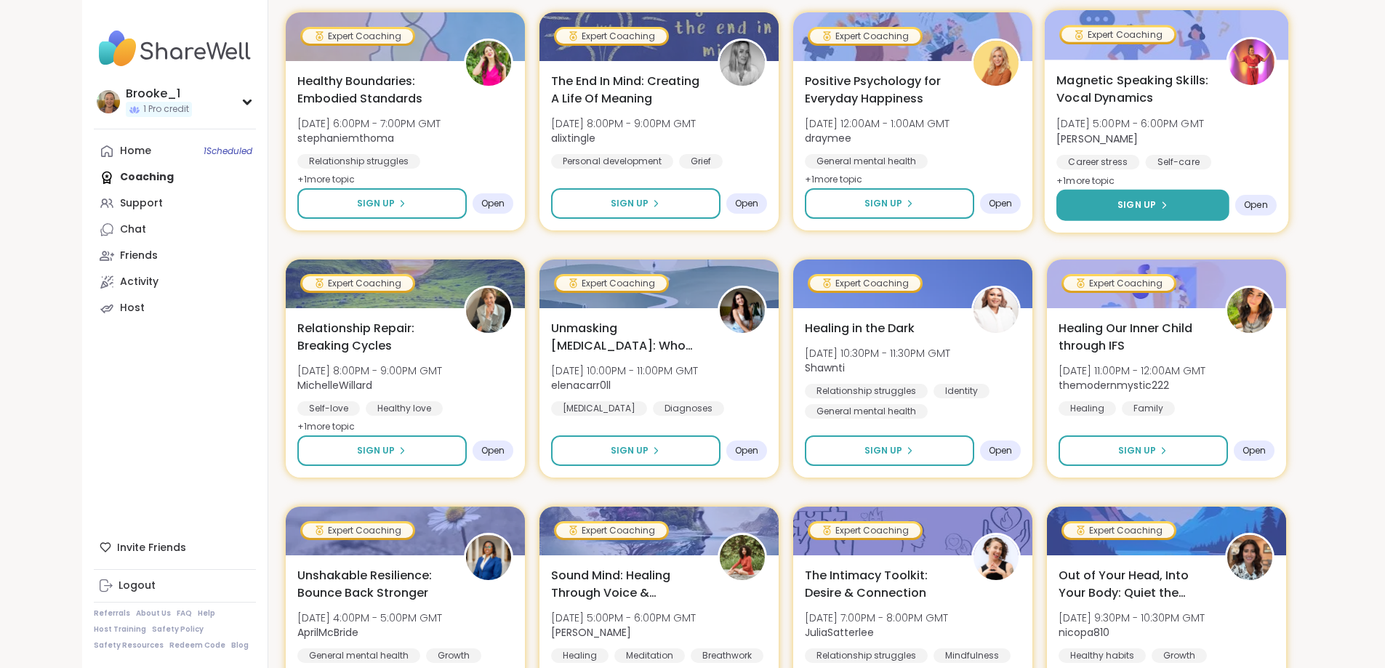
click at [1156, 207] on span "Sign Up" at bounding box center [1137, 205] width 39 height 13
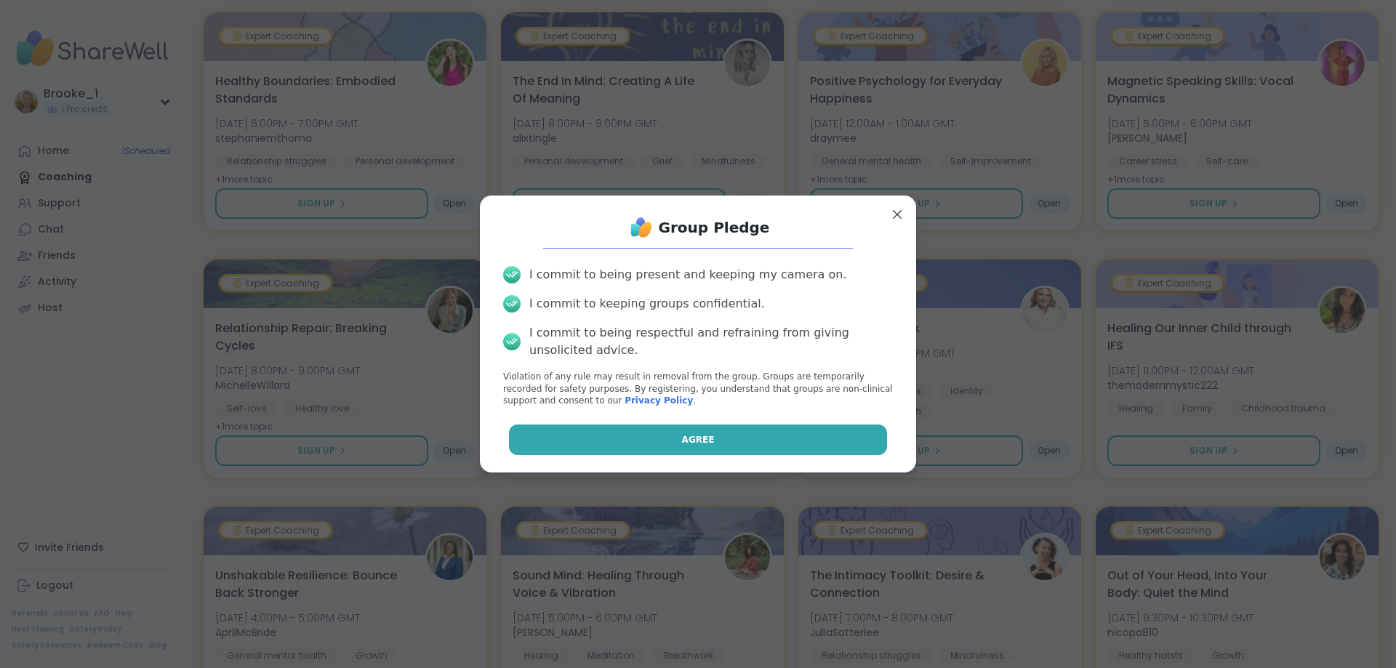
click at [634, 442] on button "Agree" at bounding box center [698, 440] width 379 height 31
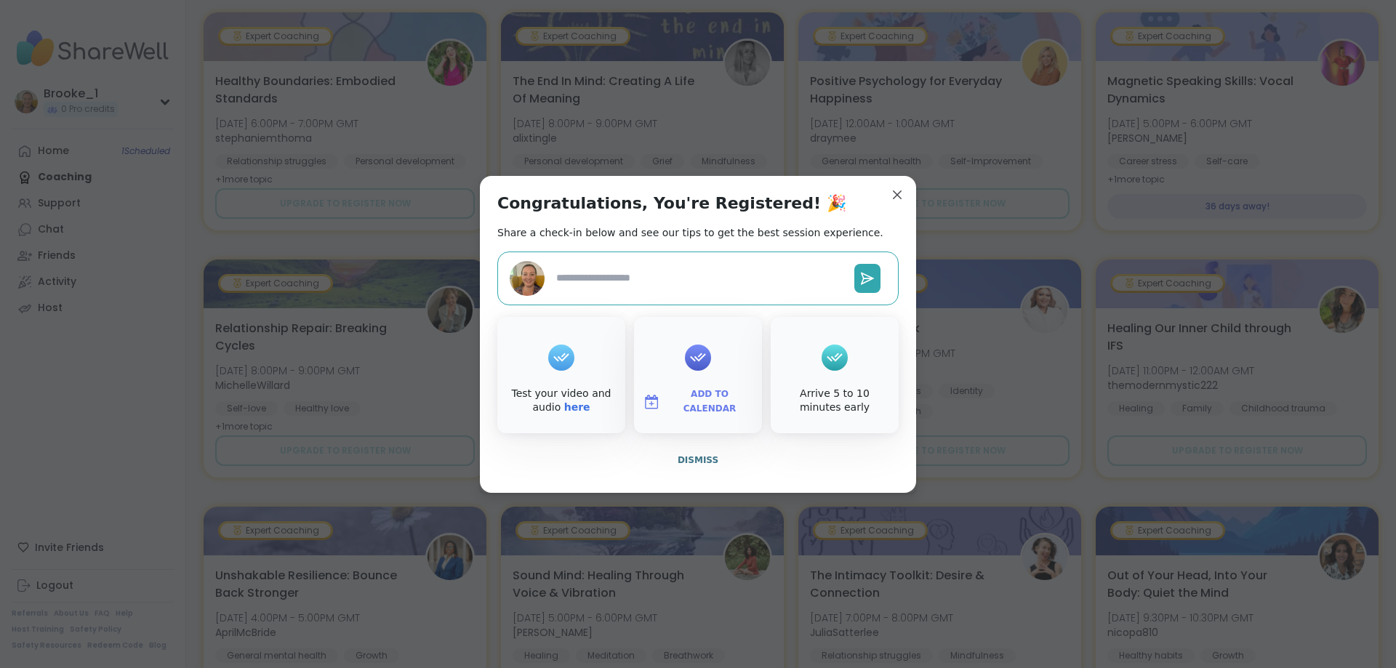
type textarea "*"
click at [704, 400] on span "Add to Calendar" at bounding box center [709, 402] width 87 height 28
click at [680, 271] on button "Google Calendar" at bounding box center [698, 270] width 111 height 32
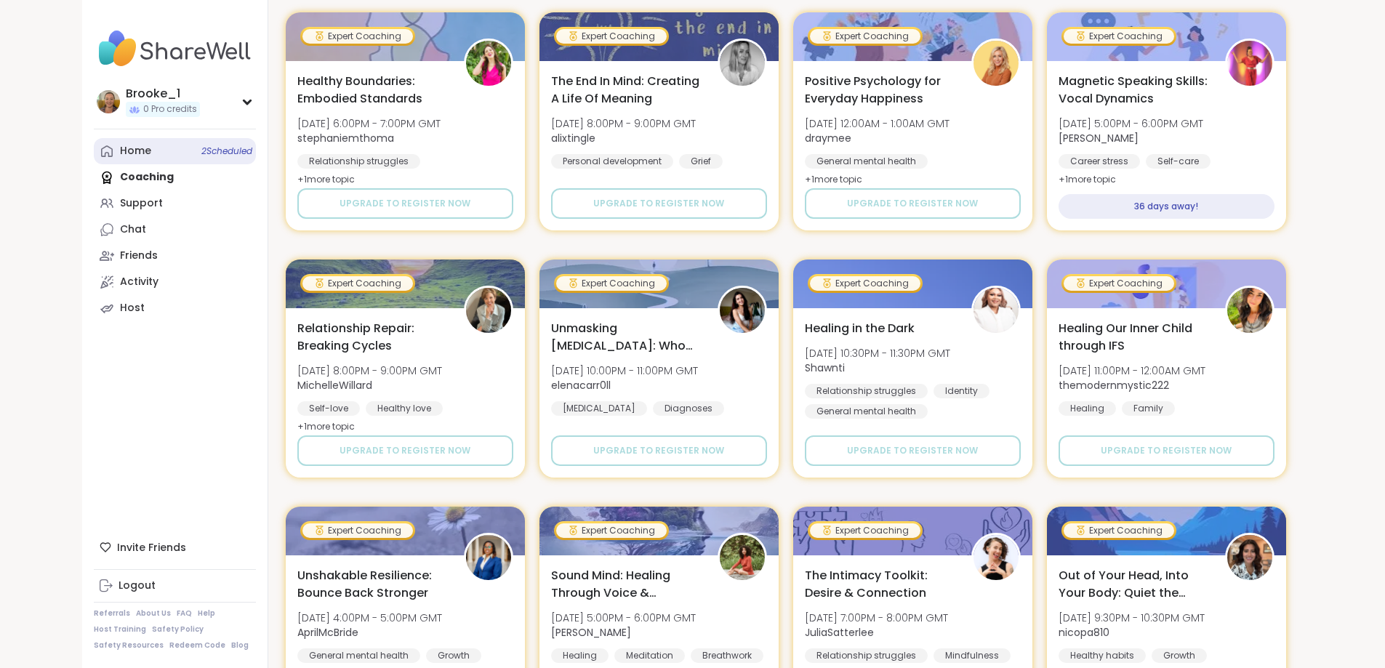
click at [94, 140] on link "Home 2 Scheduled" at bounding box center [175, 151] width 162 height 26
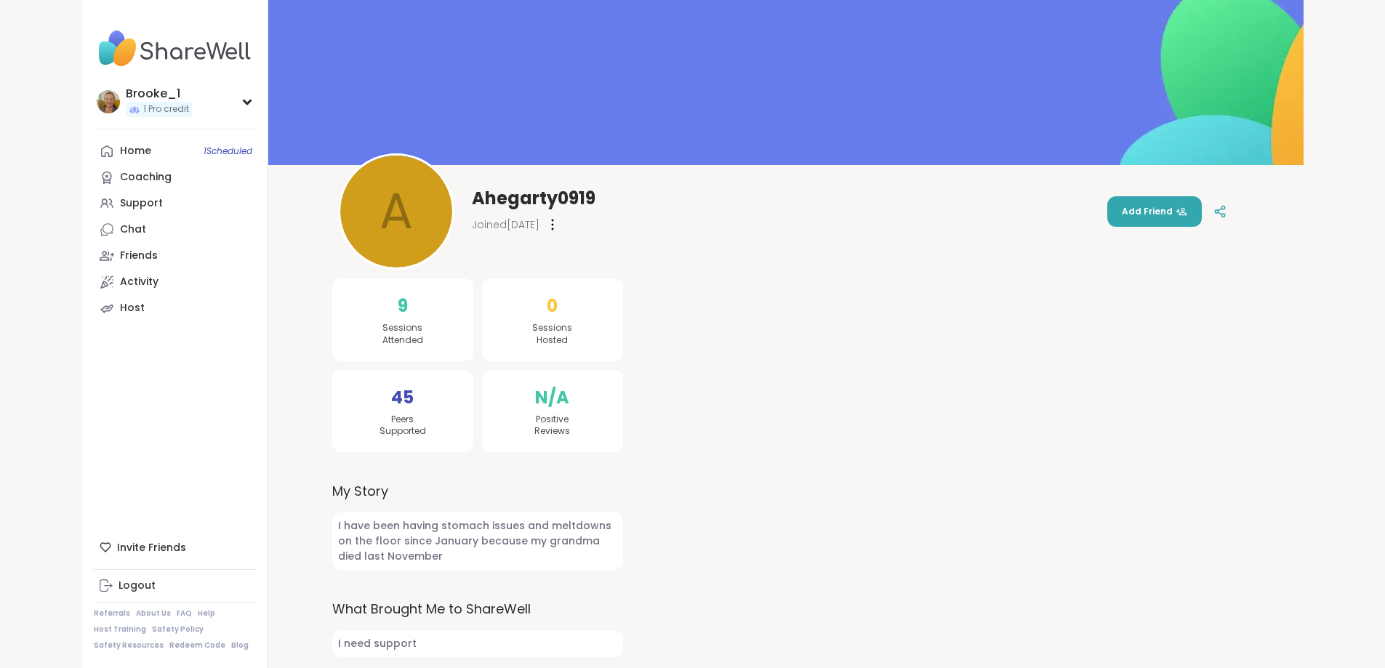
scroll to position [20, 0]
